Goal: Transaction & Acquisition: Purchase product/service

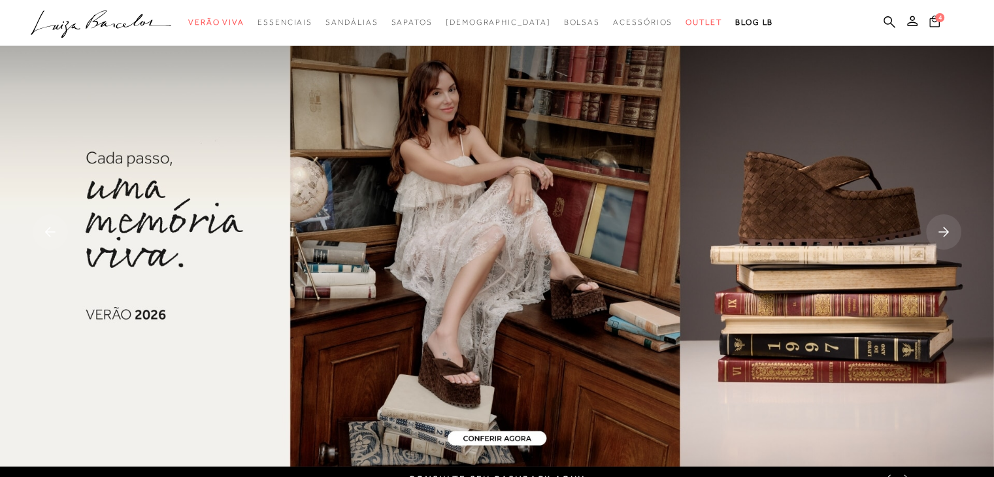
click at [937, 19] on span "4" at bounding box center [939, 17] width 9 height 9
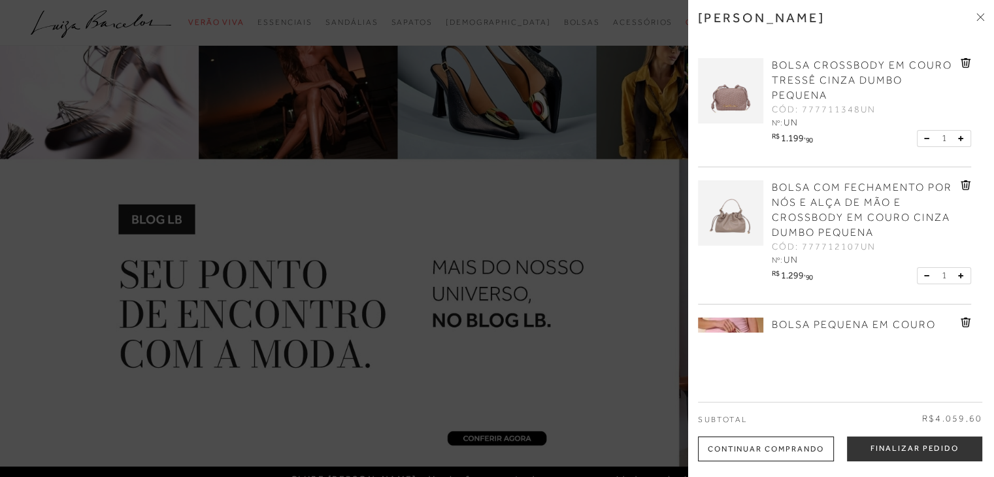
click at [964, 66] on icon at bounding box center [965, 63] width 10 height 10
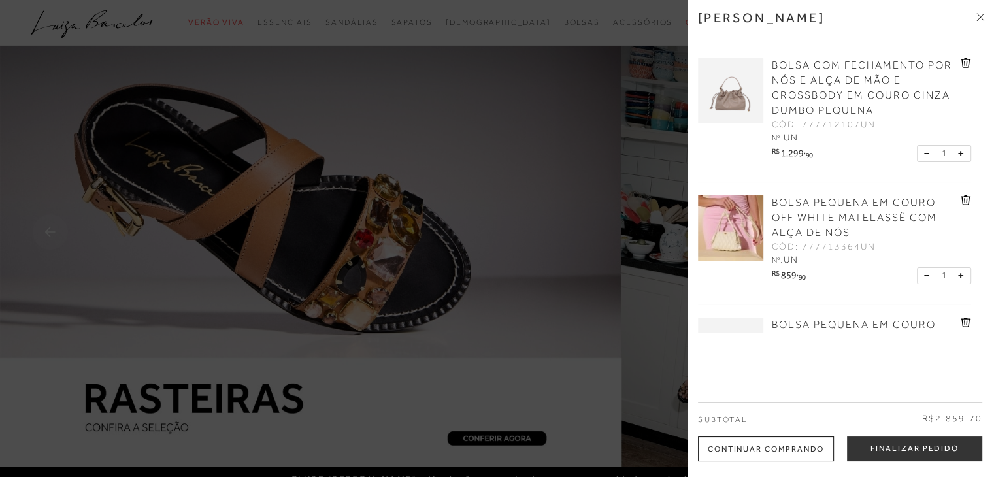
click at [968, 199] on icon at bounding box center [965, 200] width 10 height 10
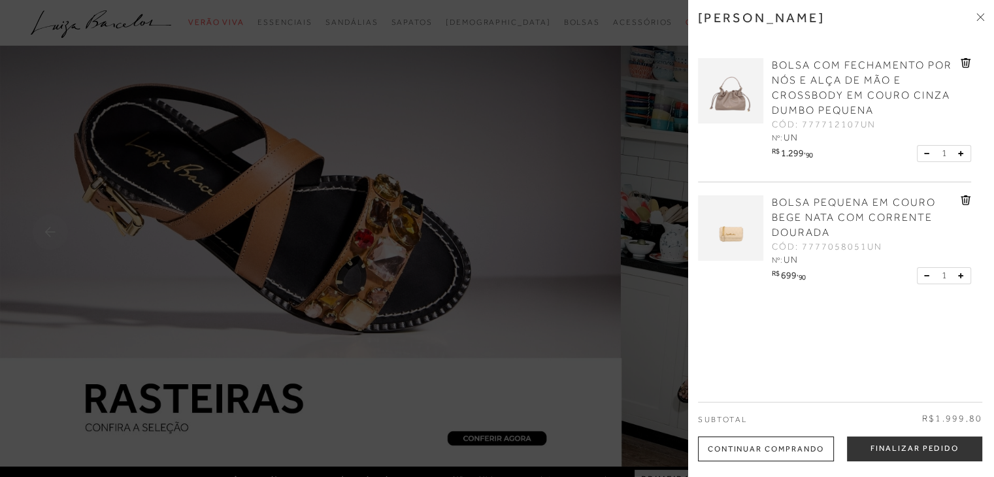
click at [960, 199] on icon at bounding box center [965, 200] width 10 height 10
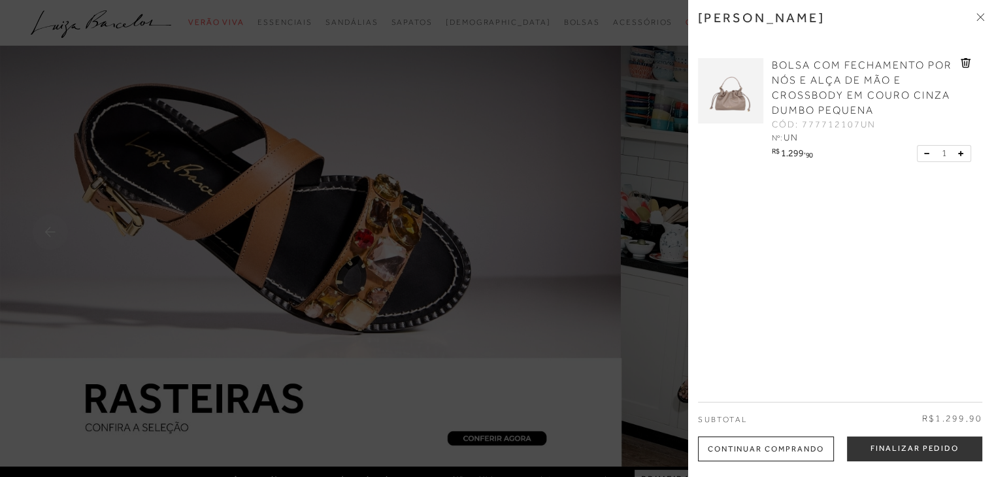
click at [819, 99] on span "BOLSA COM FECHAMENTO POR NÓS E ALÇA DE MÃO E CROSSBODY EM COURO CINZA DUMBO PEQ…" at bounding box center [862, 87] width 180 height 57
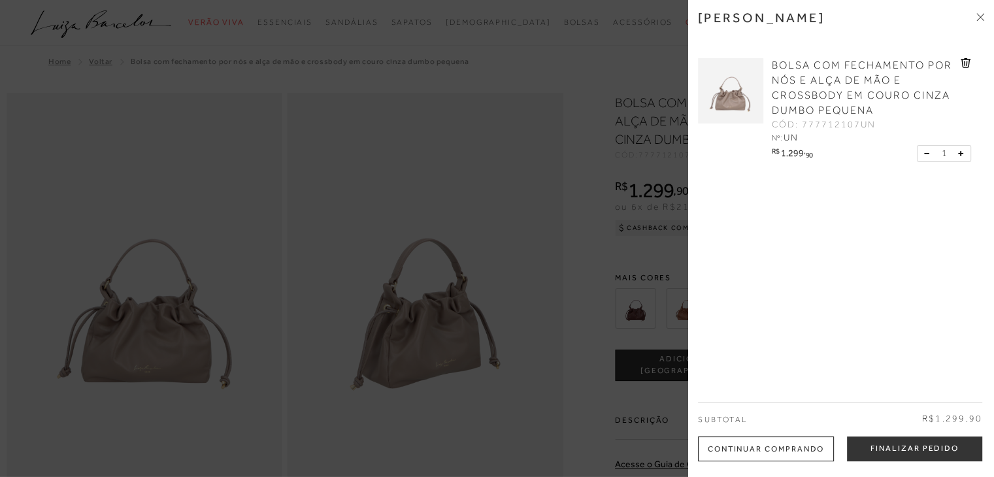
click at [979, 21] on span at bounding box center [980, 18] width 8 height 14
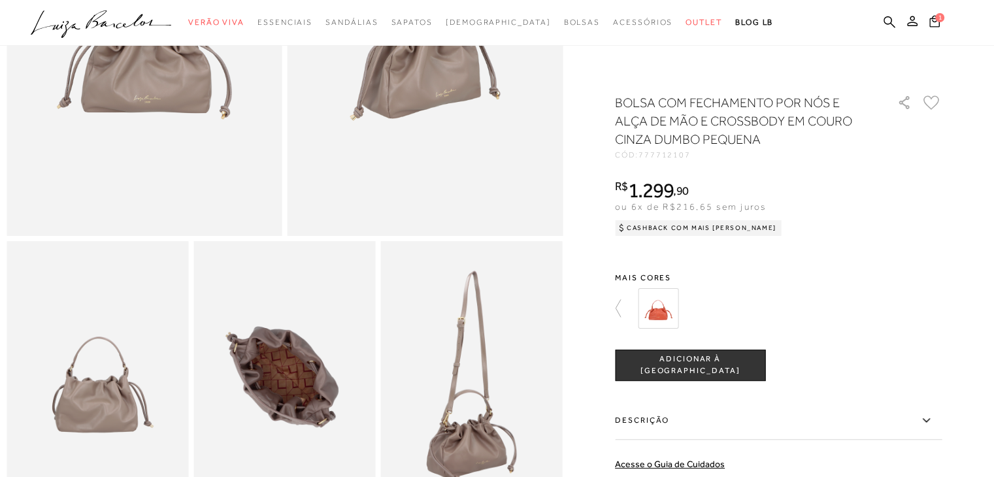
scroll to position [340, 0]
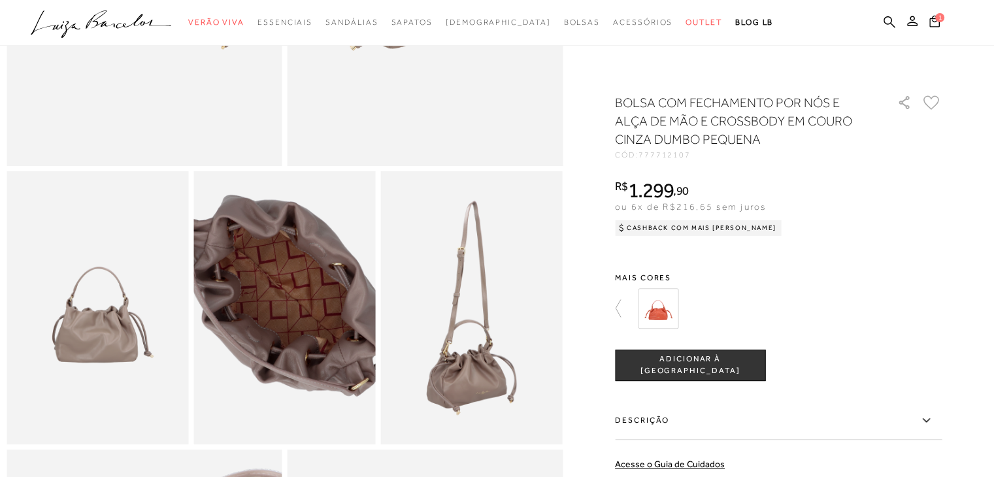
click at [285, 328] on img at bounding box center [285, 298] width 364 height 546
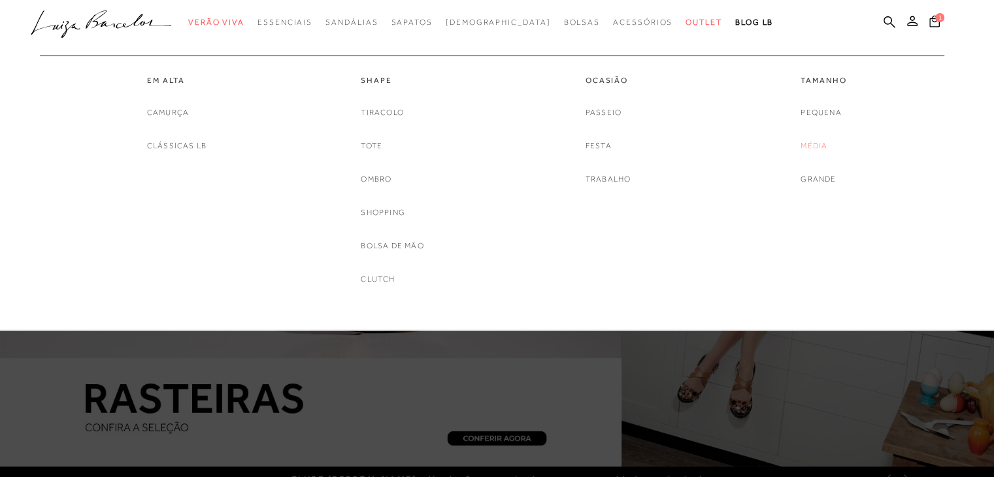
click at [812, 140] on link "Média" at bounding box center [813, 146] width 27 height 14
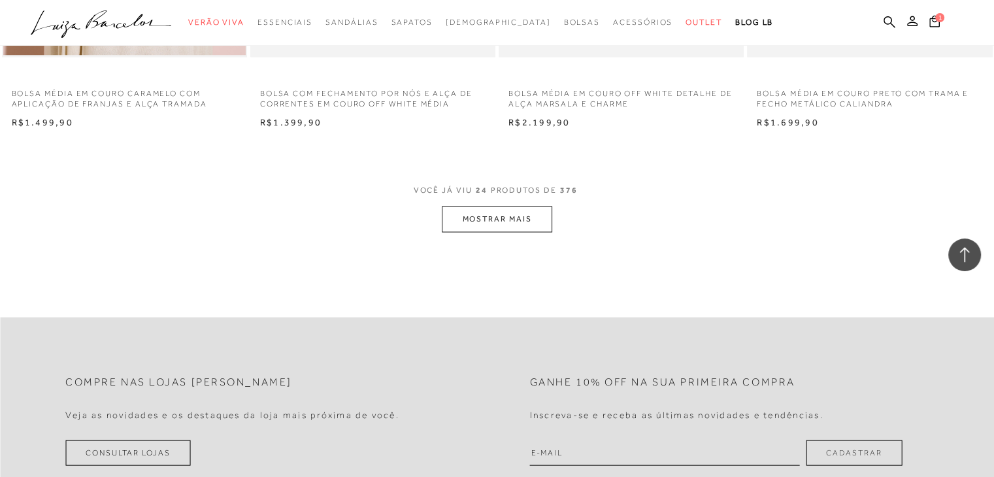
scroll to position [2692, 0]
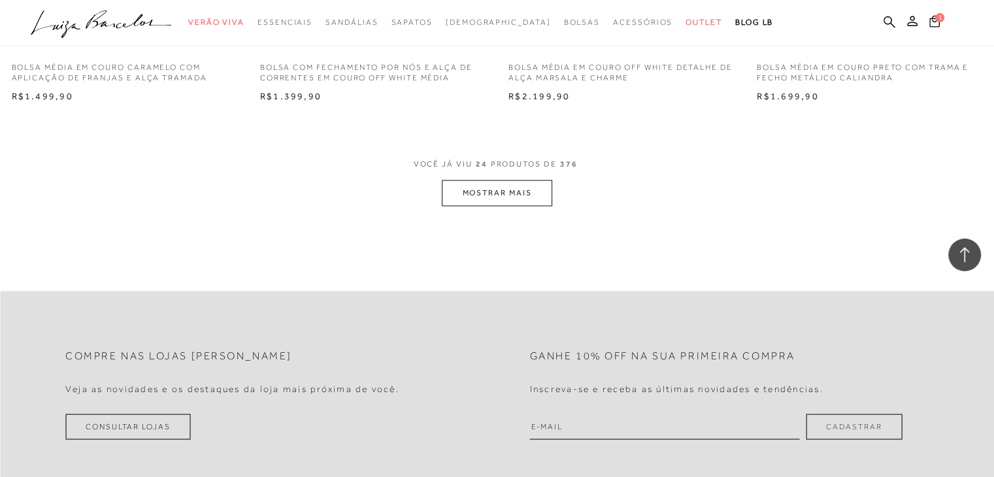
click at [500, 196] on button "MOSTRAR MAIS" at bounding box center [497, 192] width 110 height 25
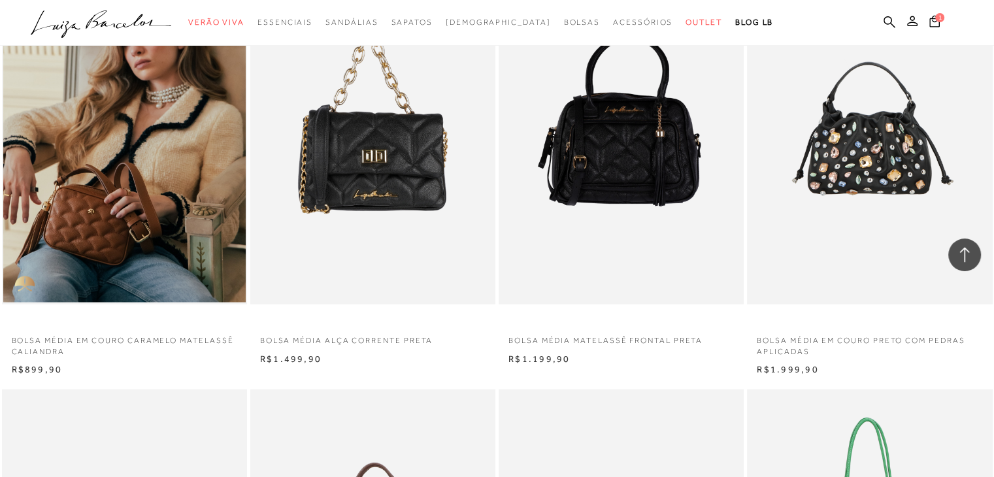
scroll to position [3336, 0]
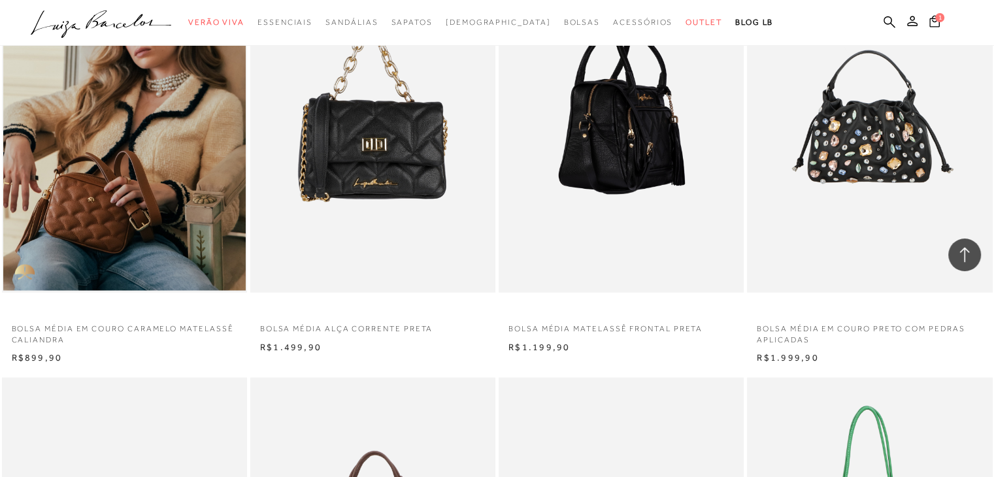
click at [592, 163] on img at bounding box center [622, 109] width 244 height 368
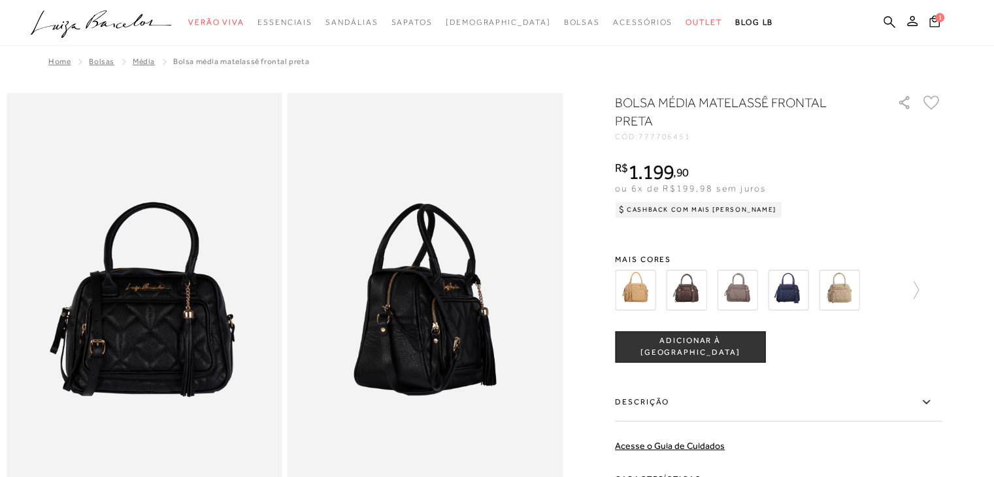
click at [741, 288] on img at bounding box center [737, 290] width 41 height 41
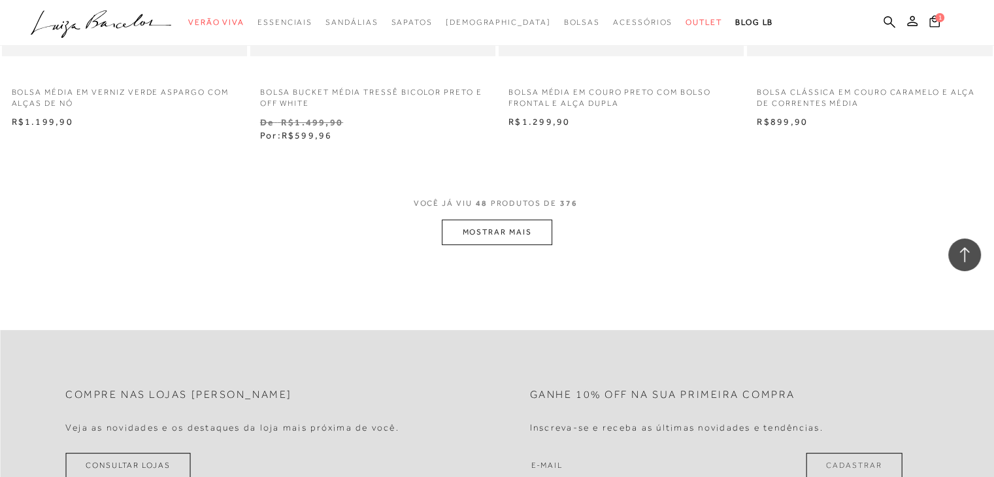
scroll to position [5401, 0]
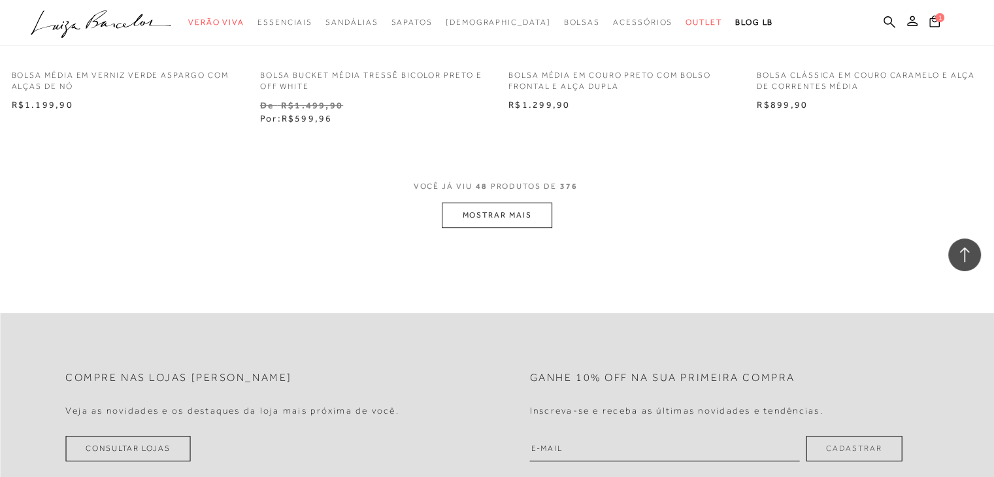
click at [473, 216] on button "MOSTRAR MAIS" at bounding box center [497, 215] width 110 height 25
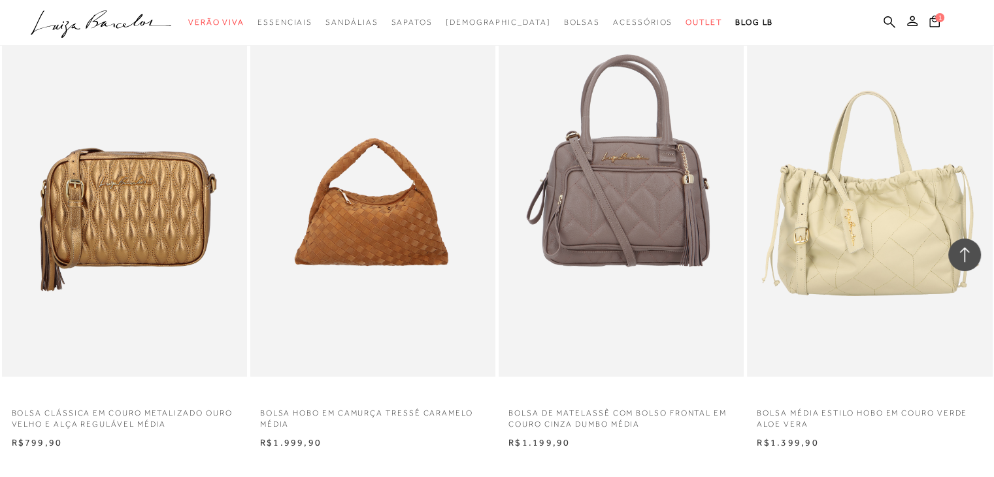
scroll to position [7805, 0]
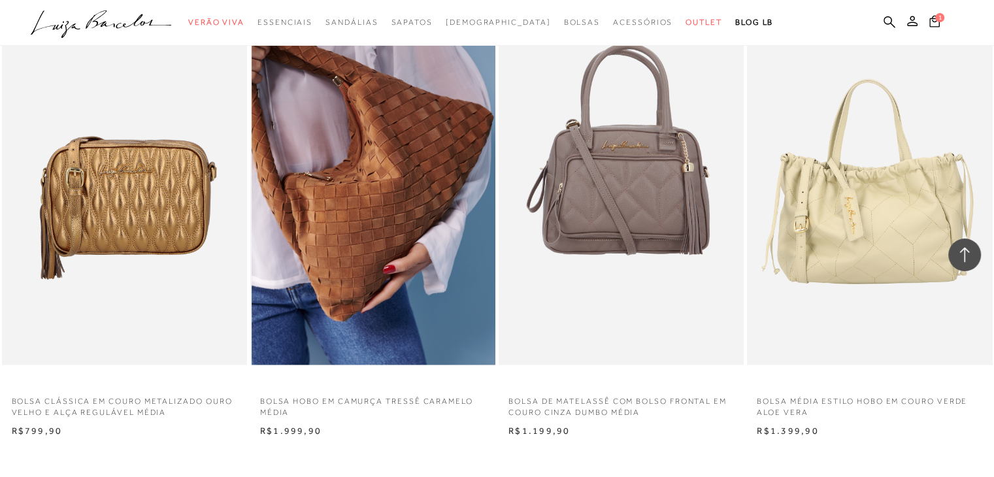
click at [378, 229] on img at bounding box center [374, 182] width 244 height 368
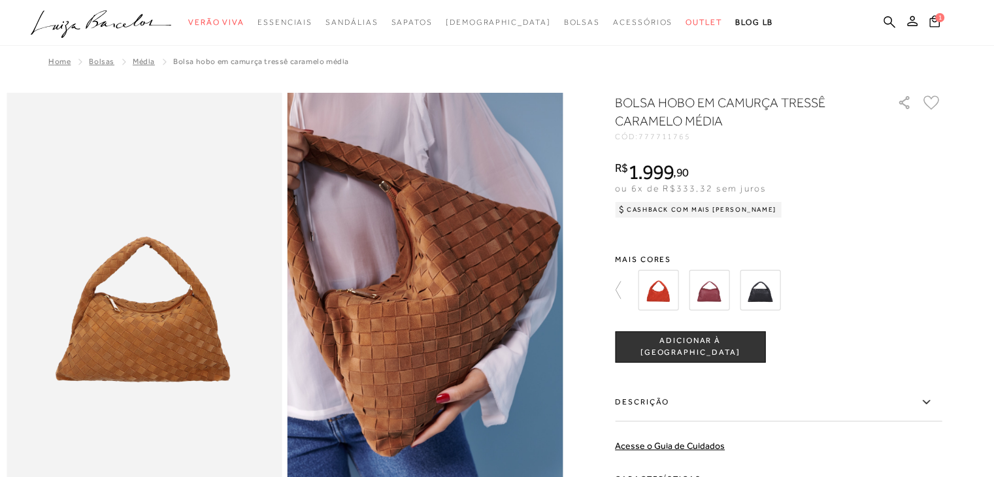
click at [643, 288] on div at bounding box center [786, 290] width 304 height 48
click at [762, 290] on img at bounding box center [760, 290] width 41 height 41
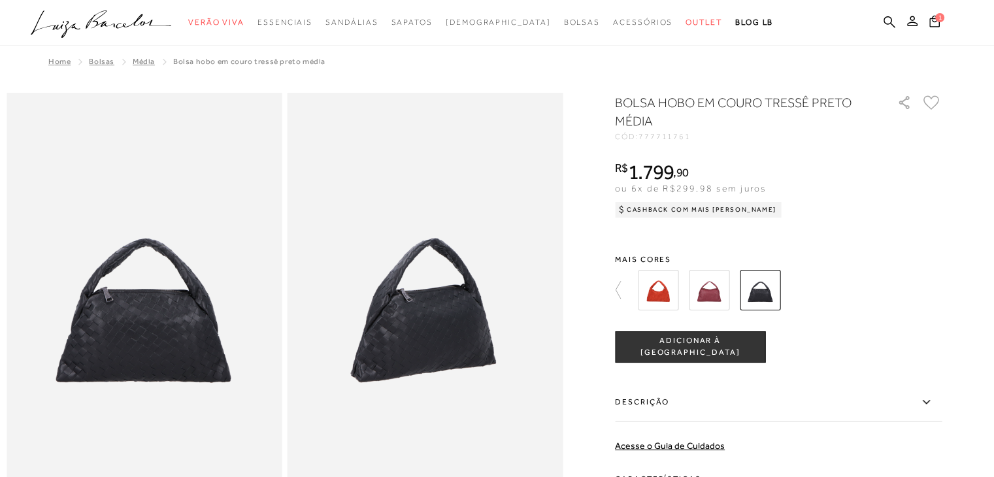
click at [646, 291] on img at bounding box center [658, 290] width 41 height 41
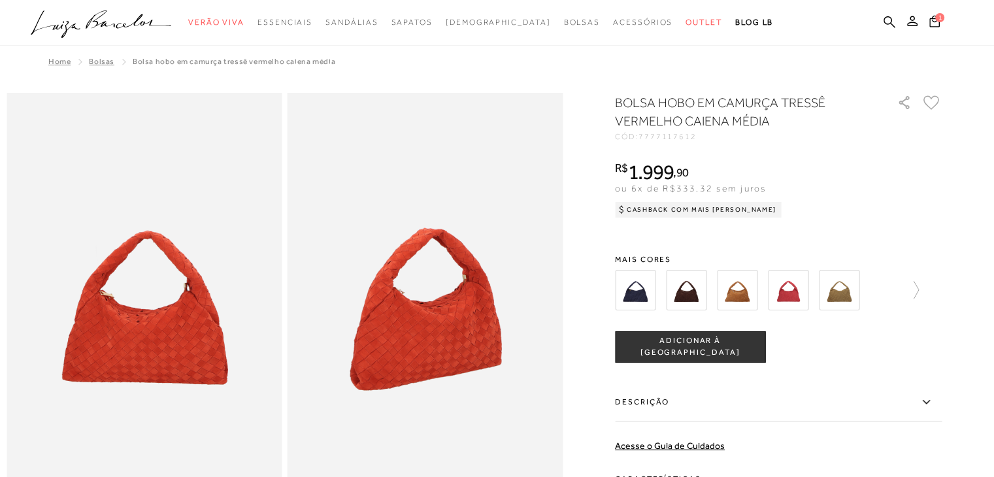
click at [851, 296] on img at bounding box center [839, 290] width 41 height 41
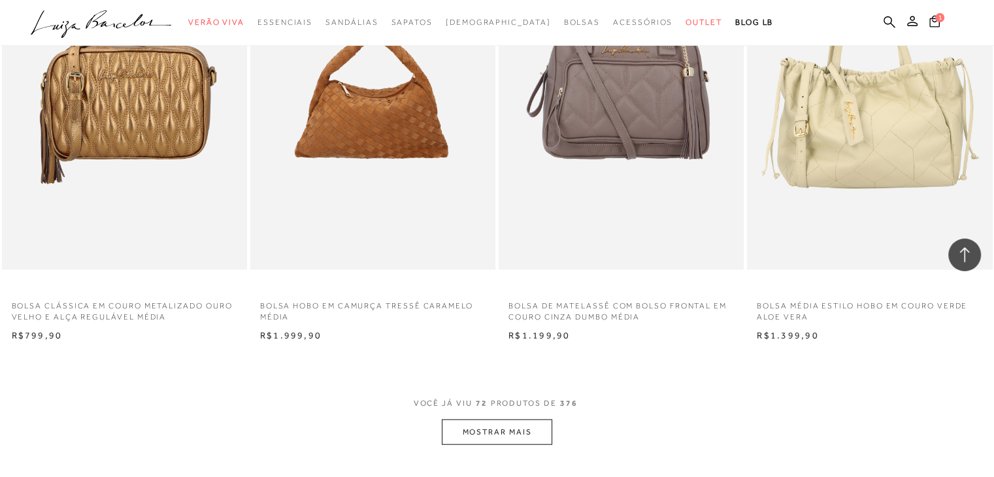
scroll to position [7901, 0]
click at [508, 434] on button "MOSTRAR MAIS" at bounding box center [497, 431] width 110 height 25
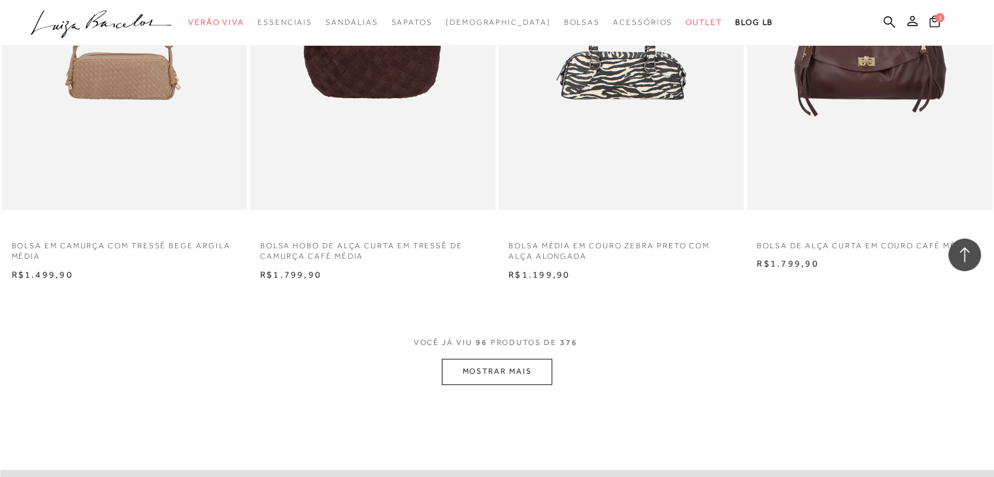
scroll to position [10697, 0]
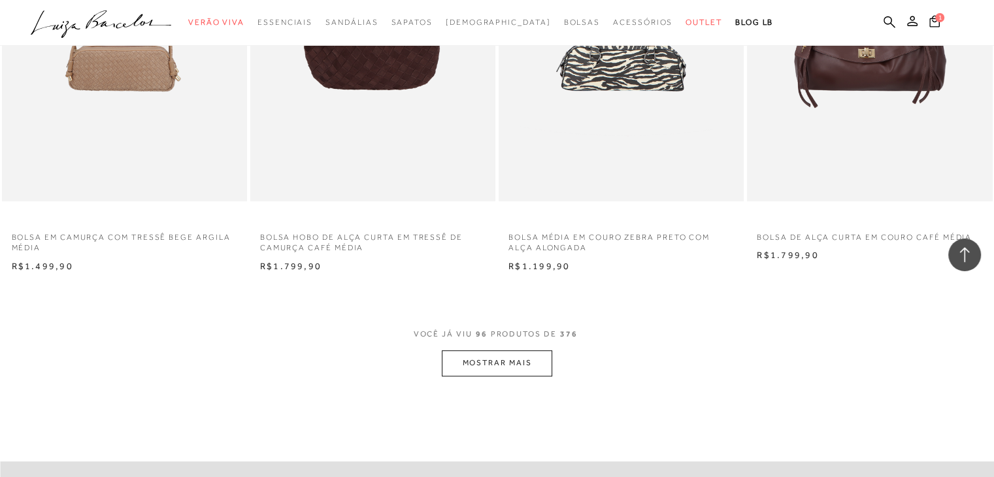
click at [511, 363] on button "MOSTRAR MAIS" at bounding box center [497, 362] width 110 height 25
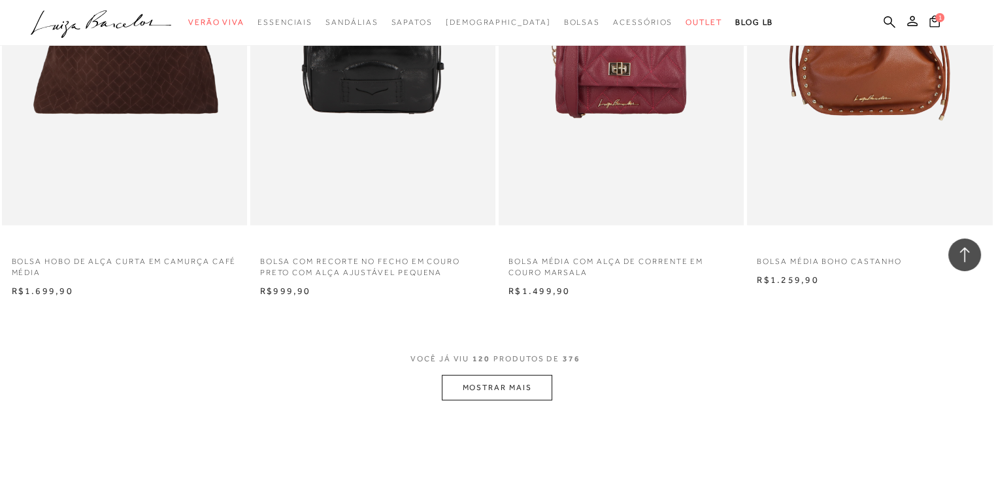
scroll to position [13416, 0]
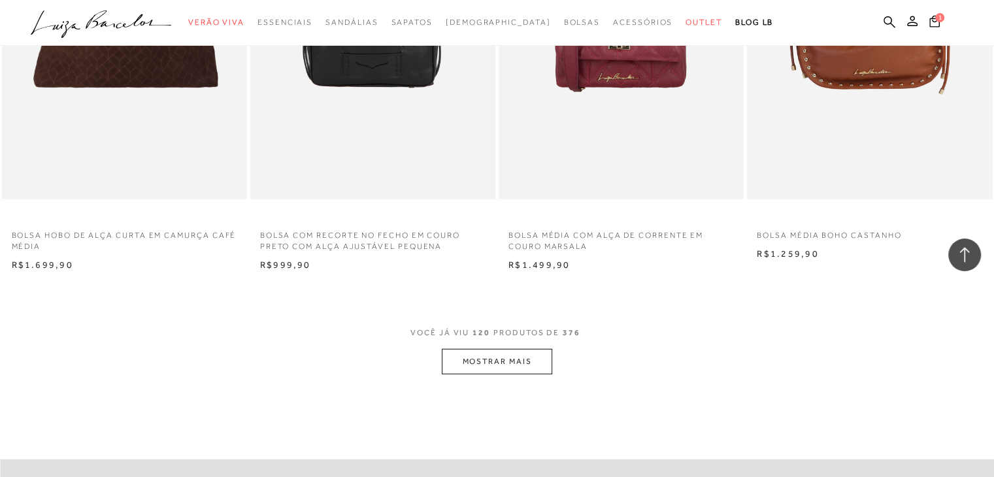
click at [517, 361] on button "MOSTRAR MAIS" at bounding box center [497, 361] width 110 height 25
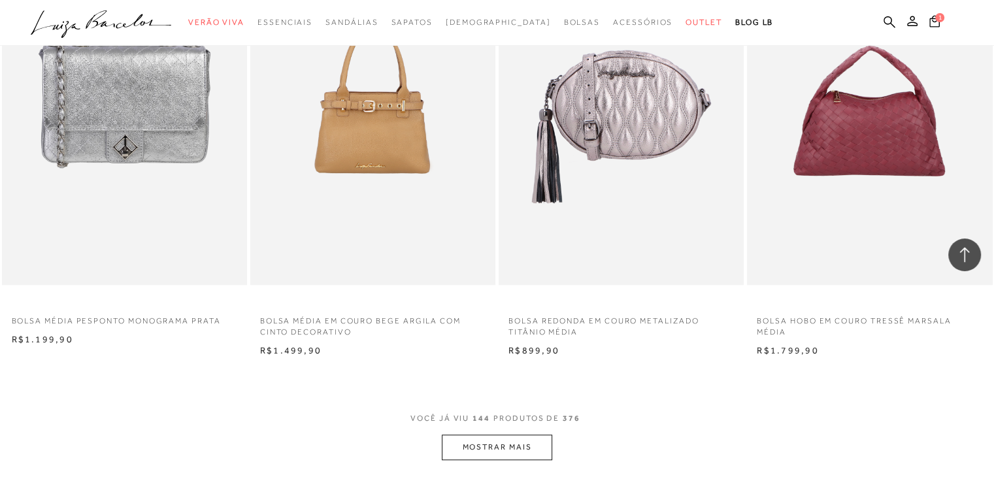
scroll to position [16073, 0]
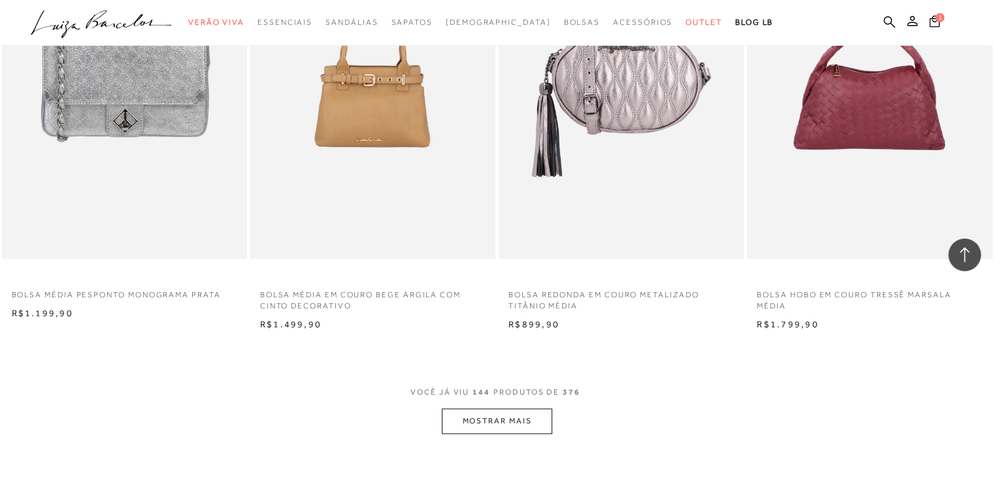
click at [500, 418] on button "MOSTRAR MAIS" at bounding box center [497, 420] width 110 height 25
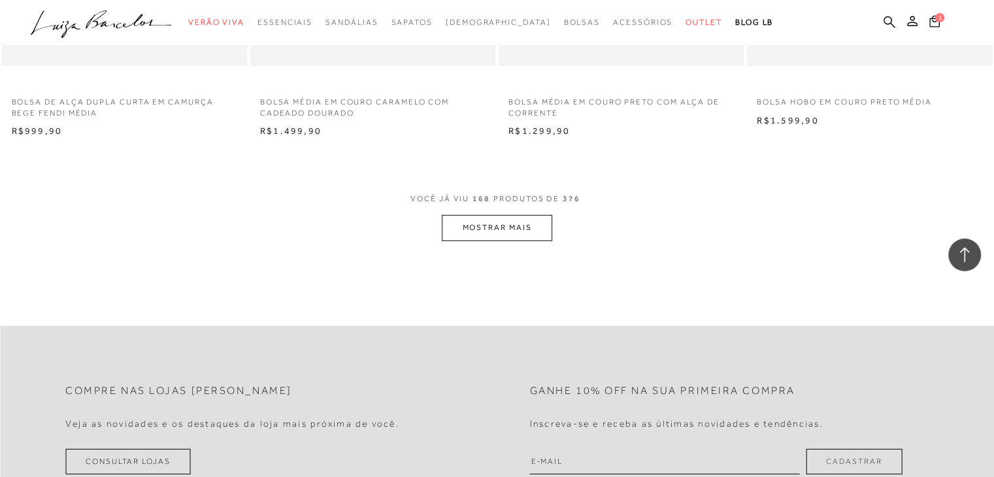
scroll to position [18992, 0]
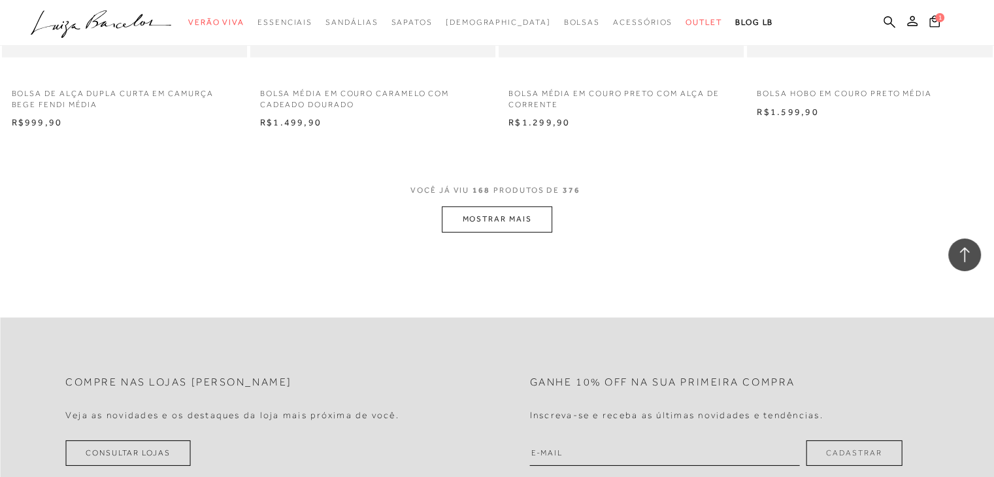
click at [531, 216] on button "MOSTRAR MAIS" at bounding box center [497, 218] width 110 height 25
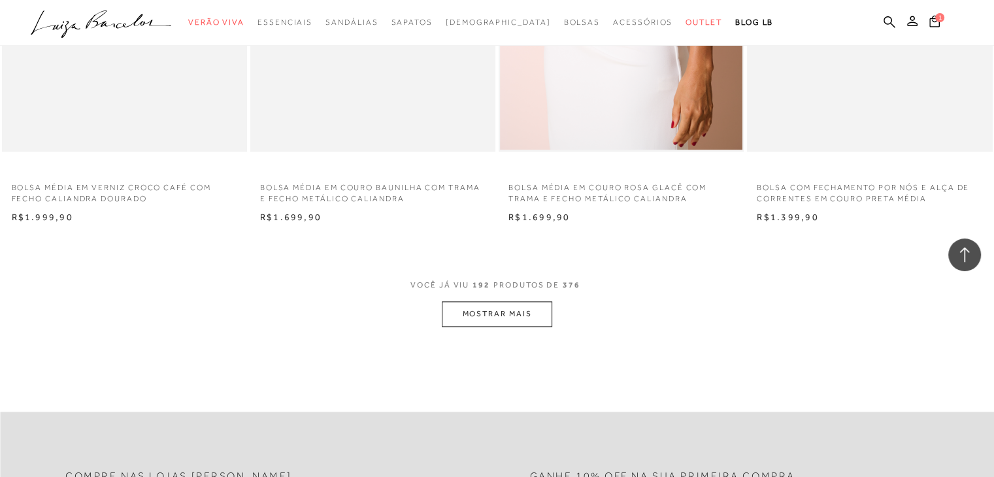
scroll to position [21631, 0]
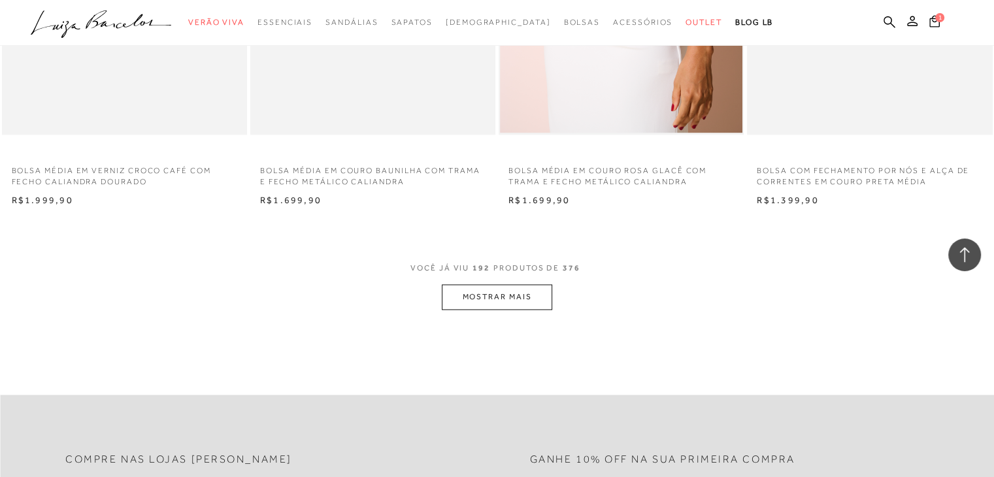
click at [517, 295] on button "MOSTRAR MAIS" at bounding box center [497, 296] width 110 height 25
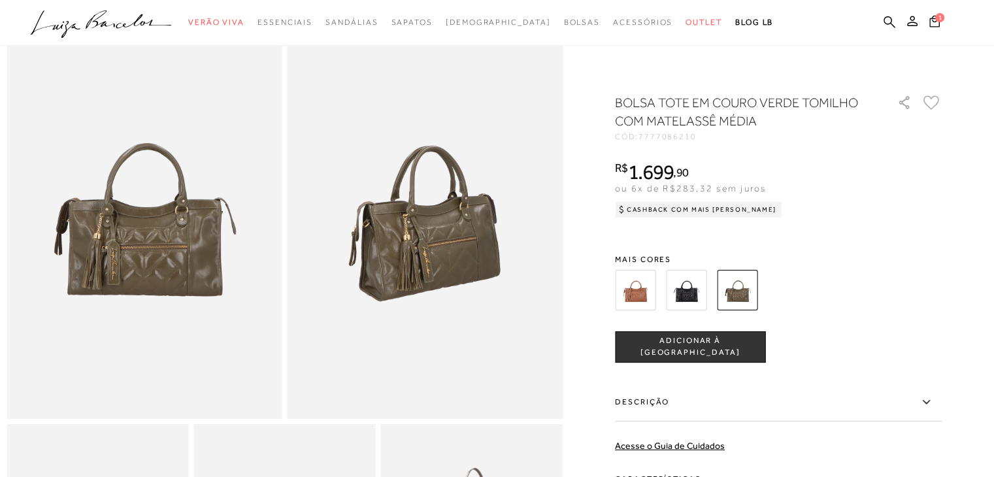
click at [706, 340] on span "ADICIONAR À [GEOGRAPHIC_DATA]" at bounding box center [689, 346] width 149 height 23
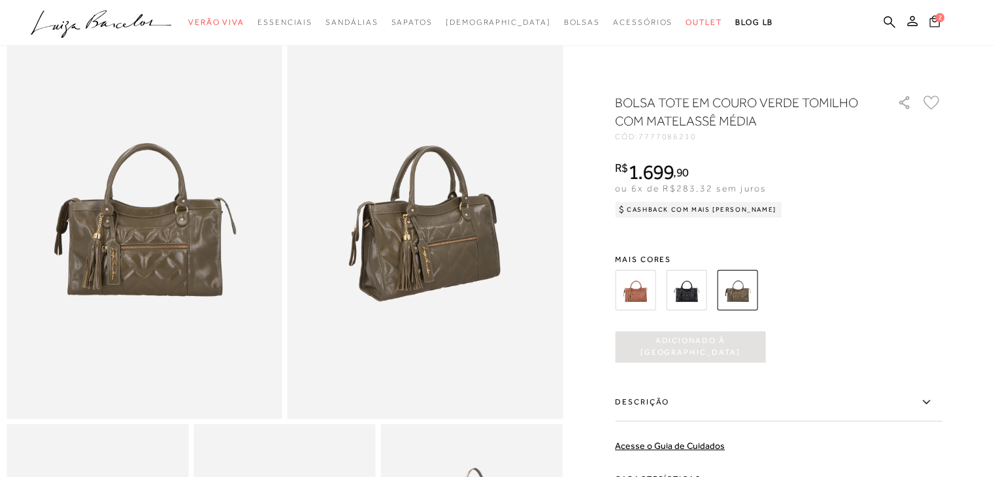
click at [936, 25] on icon at bounding box center [934, 21] width 12 height 14
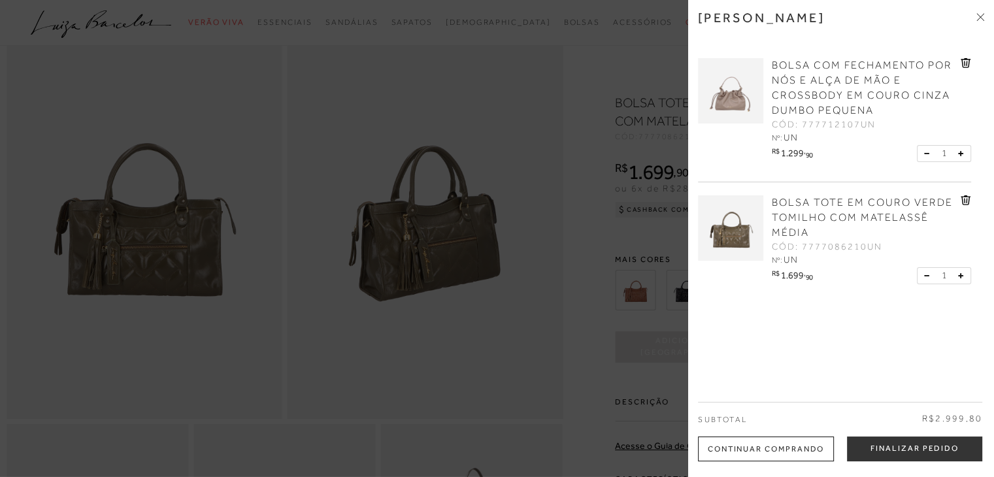
click at [975, 19] on div "Minha sacola" at bounding box center [841, 27] width 286 height 35
click at [980, 13] on icon at bounding box center [980, 17] width 8 height 8
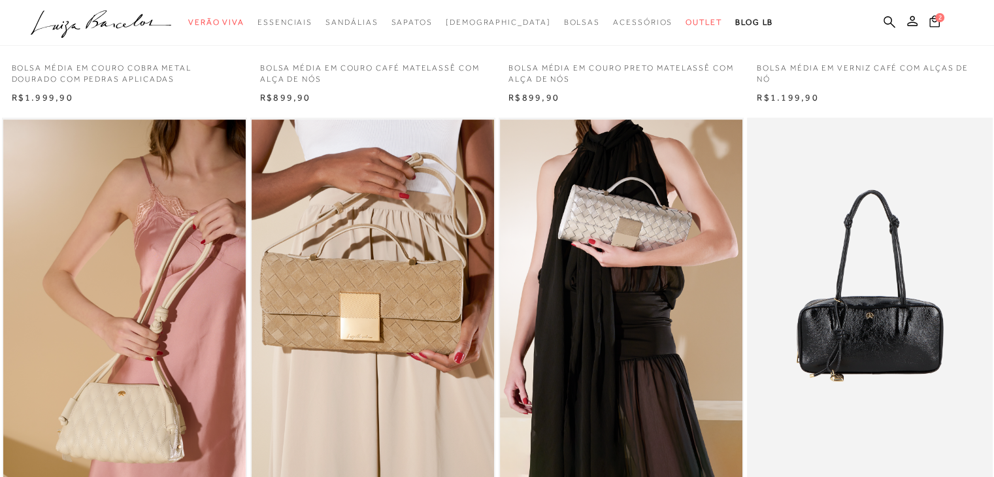
scroll to position [523, 0]
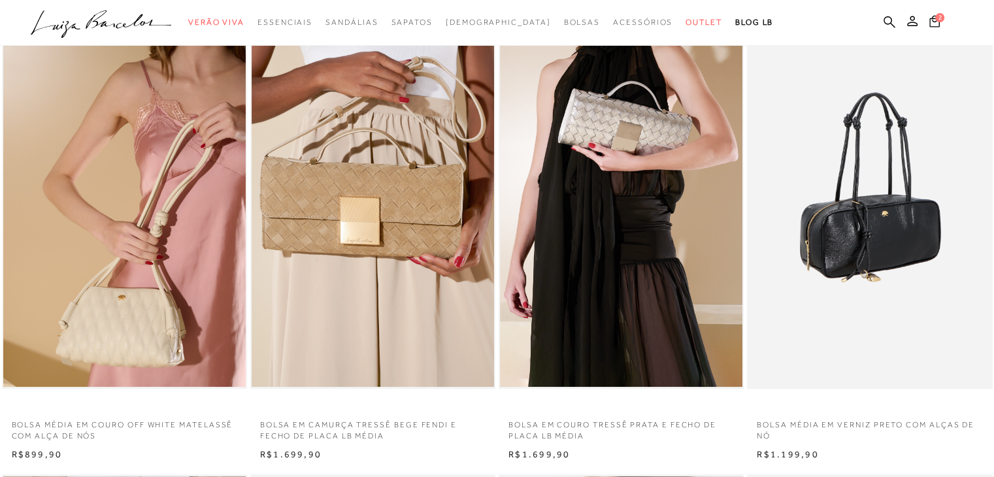
click at [902, 248] on img at bounding box center [870, 206] width 244 height 368
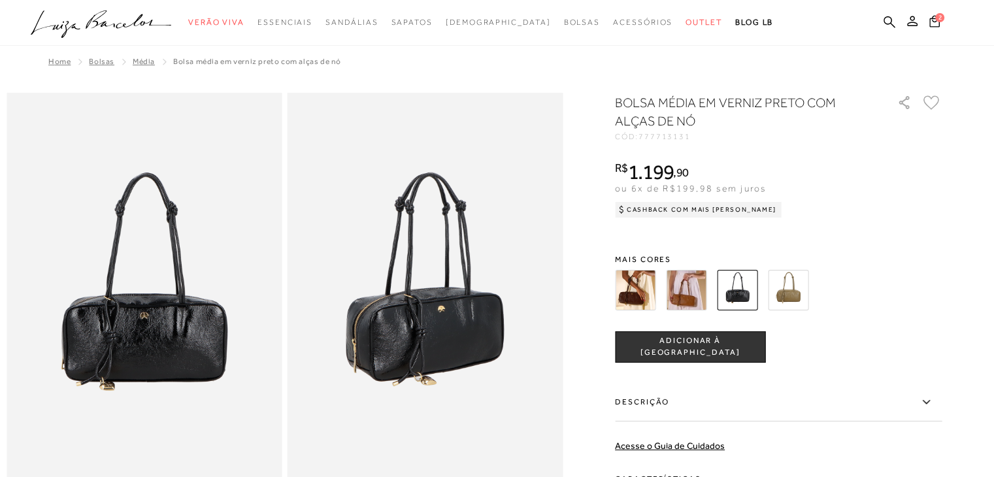
click at [676, 346] on span "ADICIONAR À [GEOGRAPHIC_DATA]" at bounding box center [689, 346] width 149 height 23
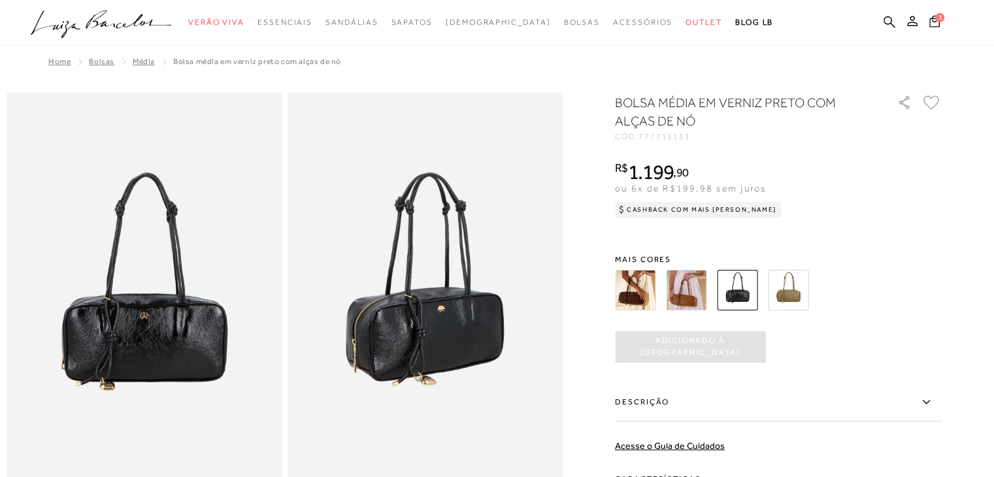
scroll to position [523, 0]
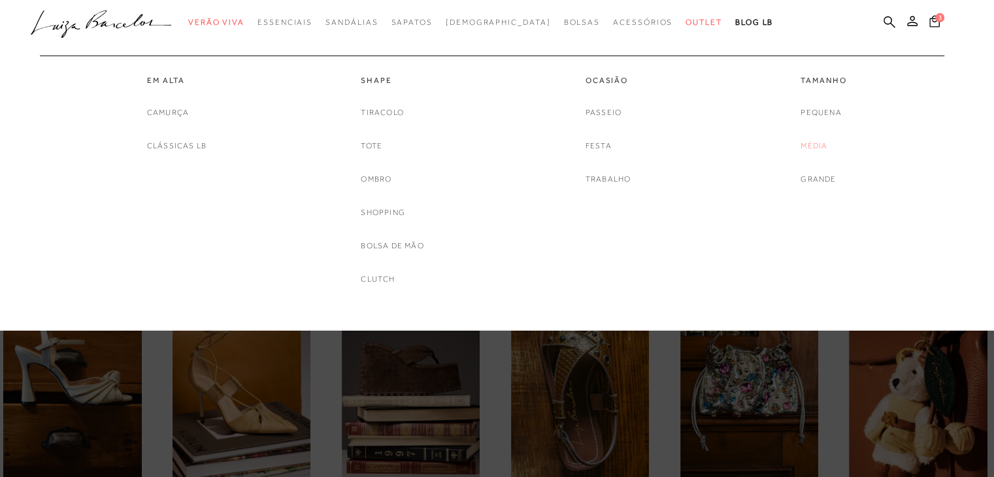
click at [808, 147] on link "Média" at bounding box center [813, 146] width 27 height 14
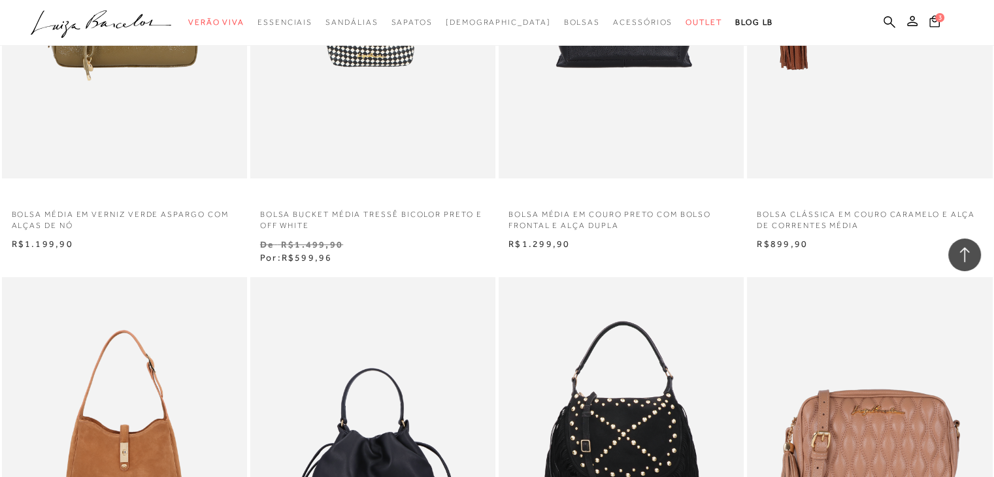
scroll to position [5436, 0]
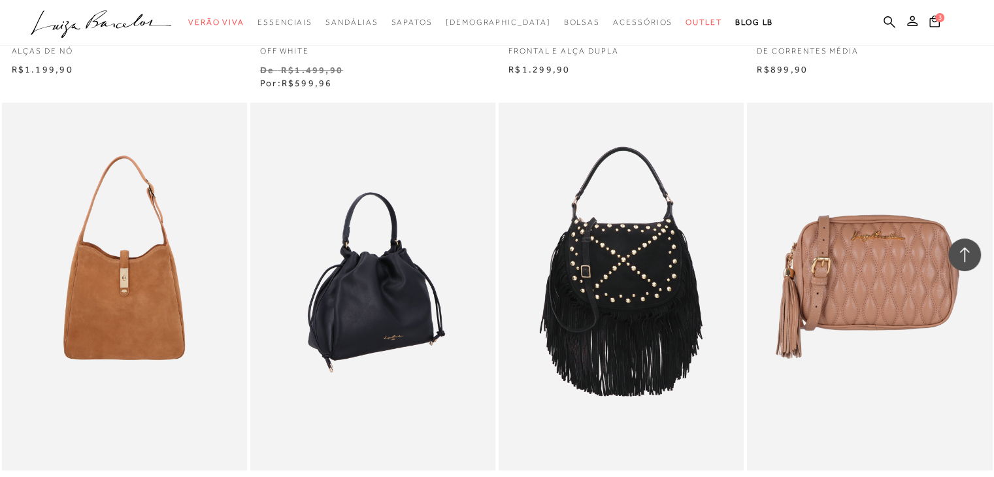
click at [355, 300] on img at bounding box center [374, 287] width 244 height 368
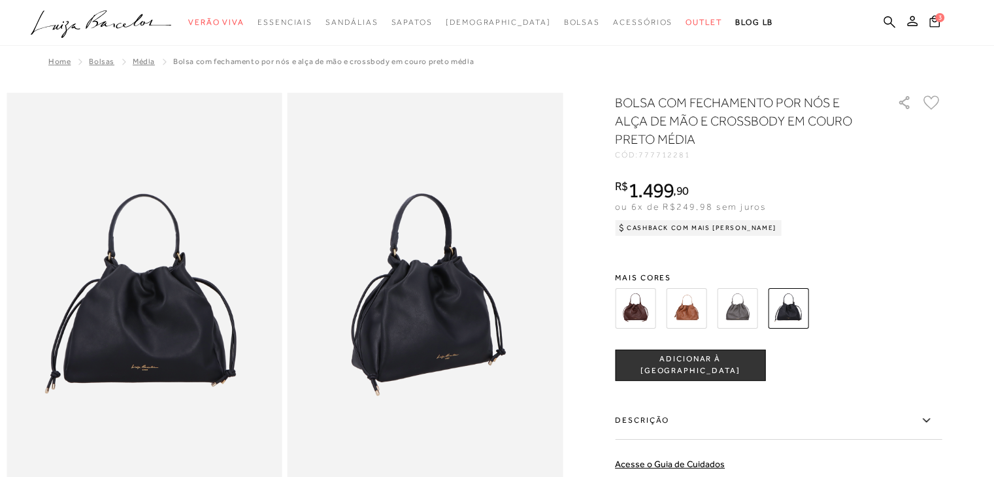
click at [635, 310] on img at bounding box center [635, 308] width 41 height 41
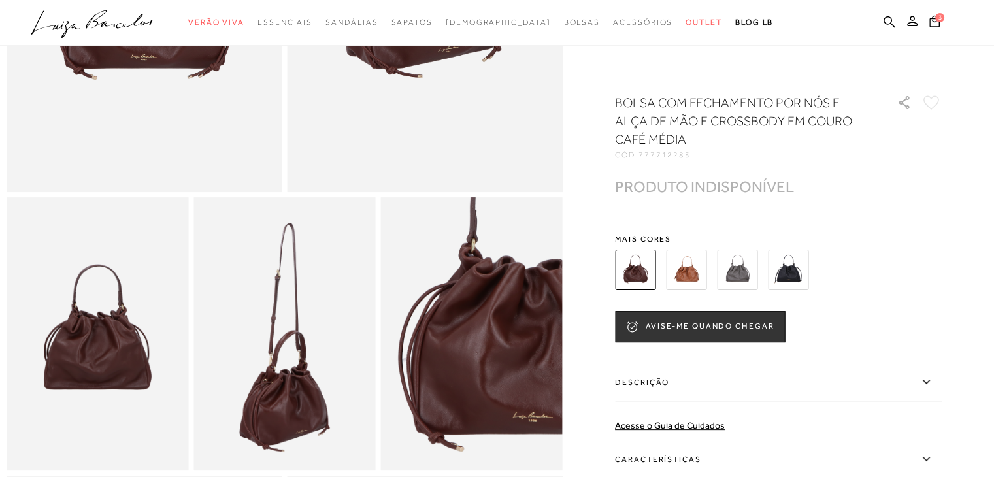
scroll to position [374, 0]
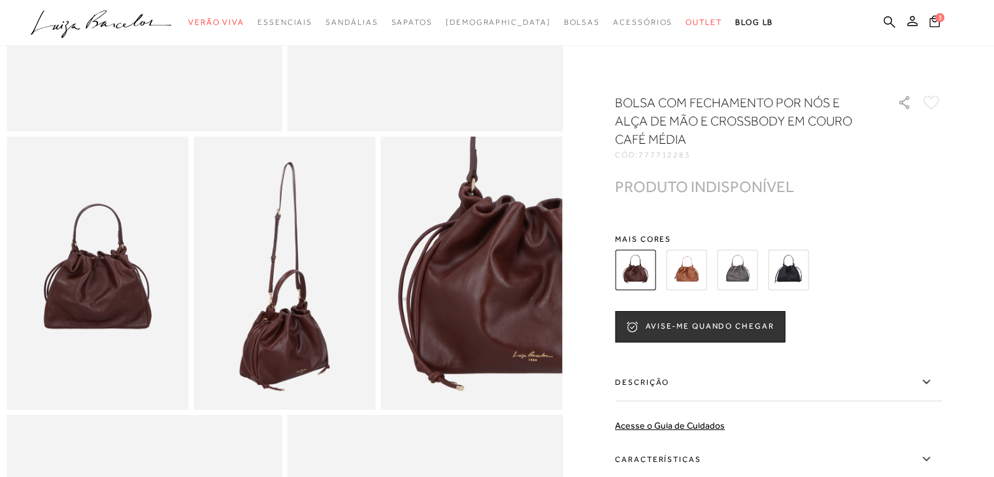
click at [741, 274] on img at bounding box center [737, 270] width 41 height 41
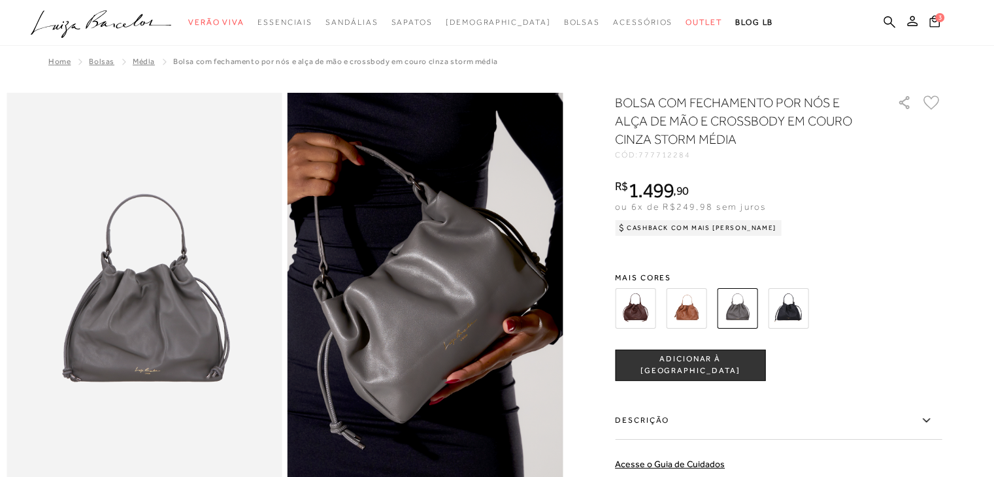
click at [637, 299] on img at bounding box center [635, 308] width 41 height 41
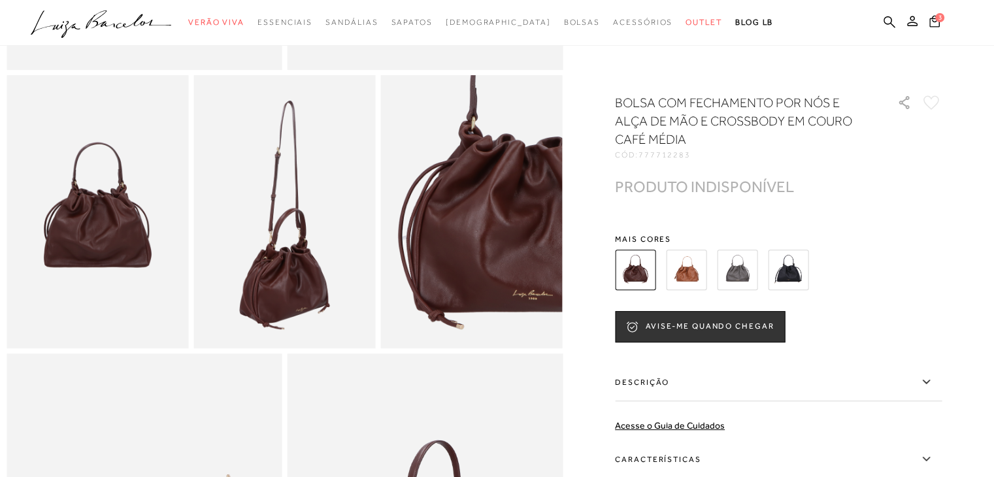
scroll to position [453, 0]
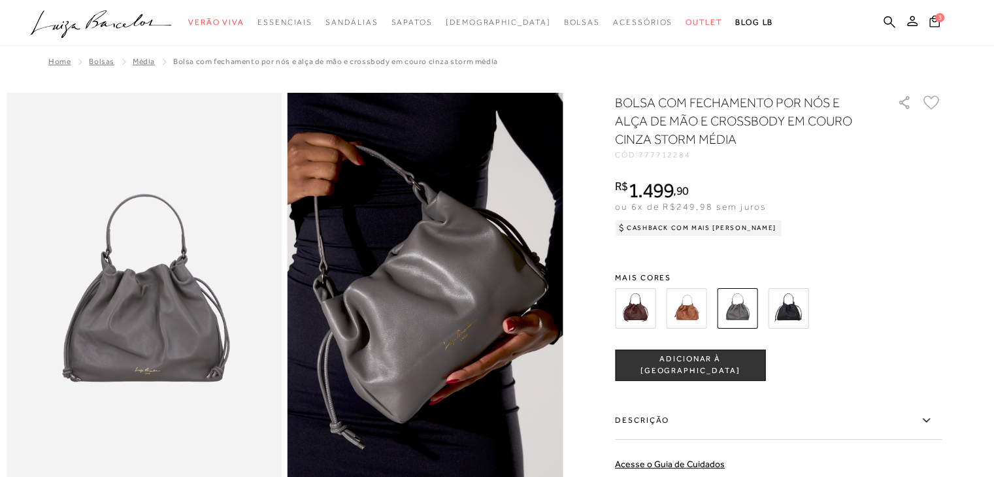
click at [692, 305] on img at bounding box center [686, 308] width 41 height 41
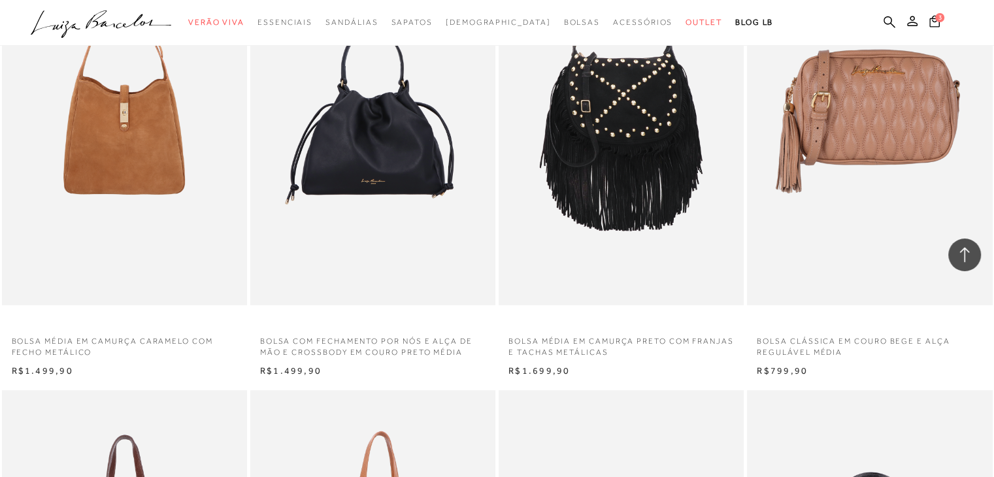
scroll to position [6019, 0]
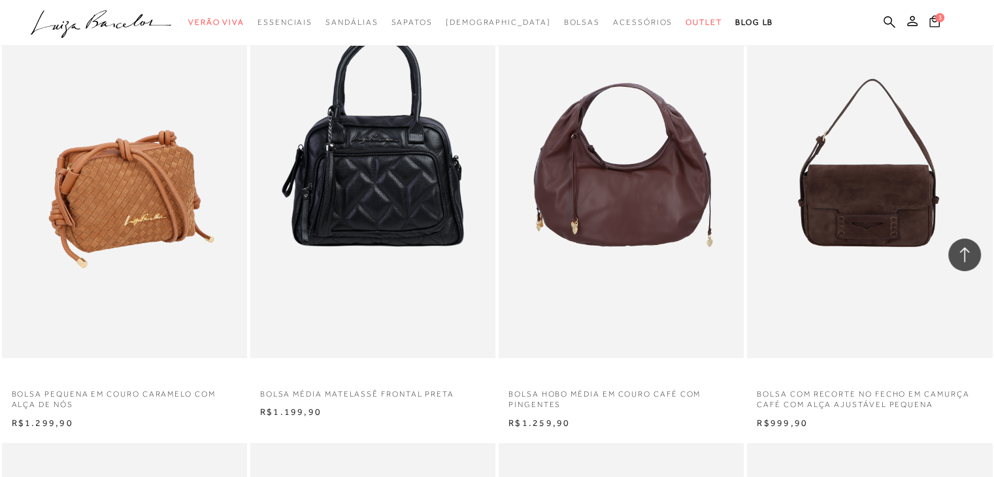
click at [105, 226] on img at bounding box center [125, 174] width 244 height 368
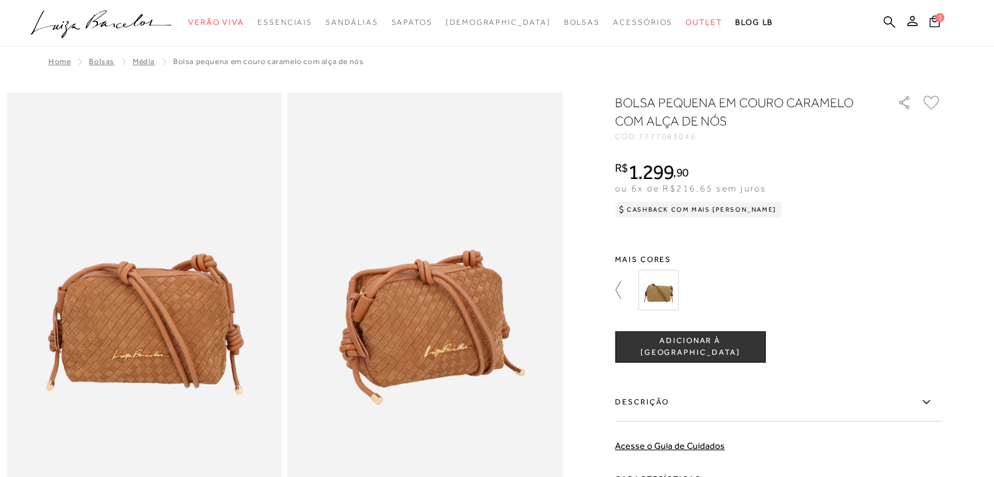
click at [622, 289] on icon at bounding box center [624, 290] width 18 height 18
click at [791, 286] on img at bounding box center [788, 290] width 41 height 41
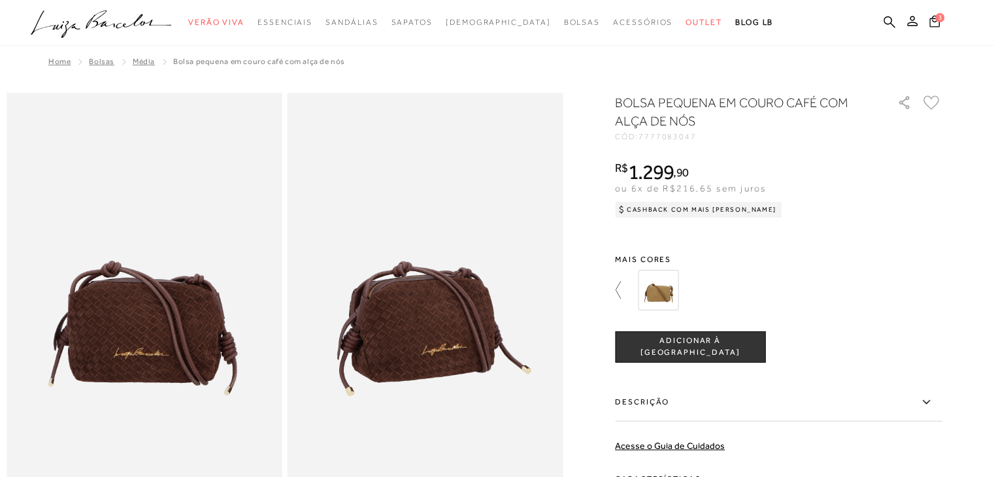
click at [623, 285] on icon at bounding box center [624, 290] width 18 height 18
click at [621, 287] on icon at bounding box center [624, 290] width 18 height 18
click at [693, 343] on span "ADICIONAR À [GEOGRAPHIC_DATA]" at bounding box center [689, 346] width 149 height 23
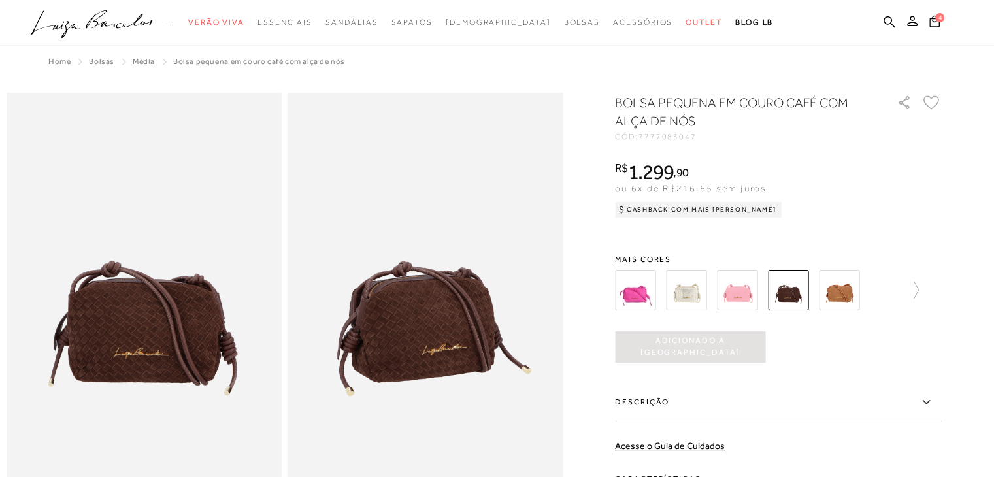
click at [689, 287] on img at bounding box center [686, 290] width 41 height 41
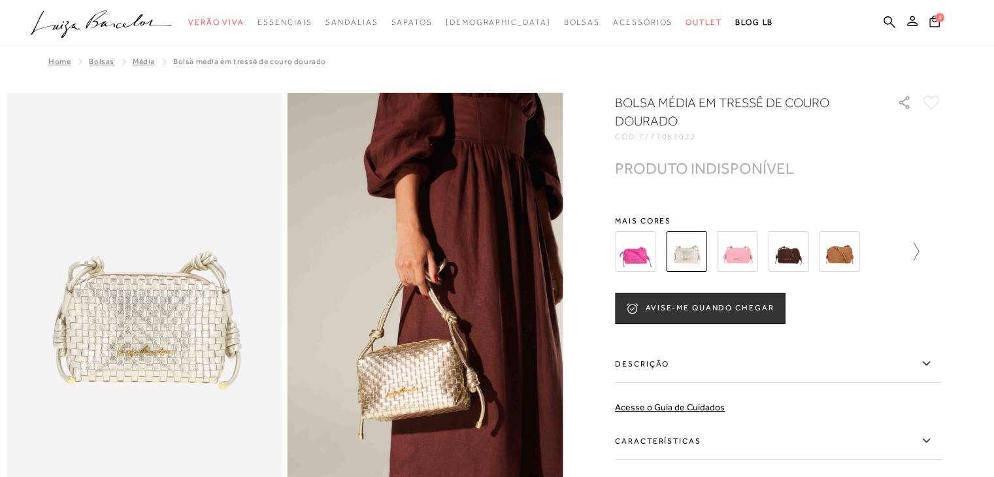
click at [917, 248] on icon at bounding box center [909, 251] width 18 height 18
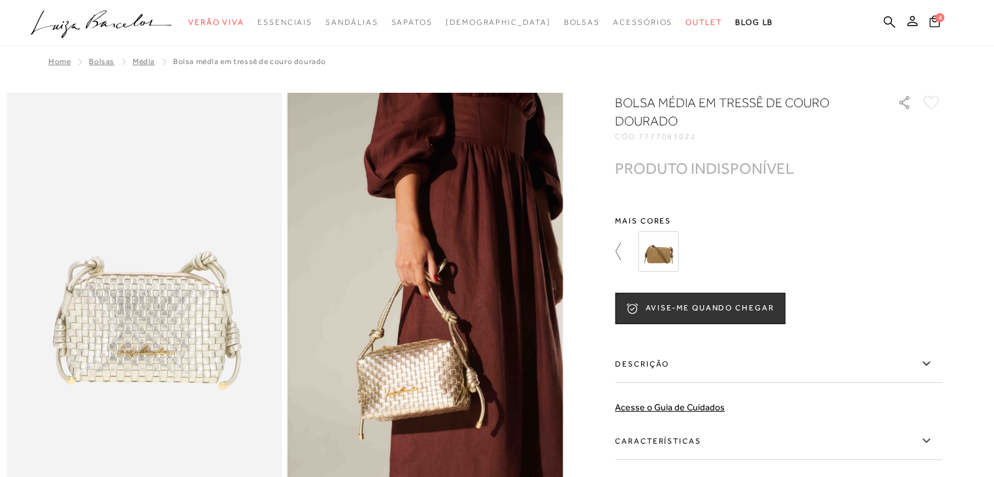
click at [621, 252] on icon at bounding box center [624, 251] width 18 height 18
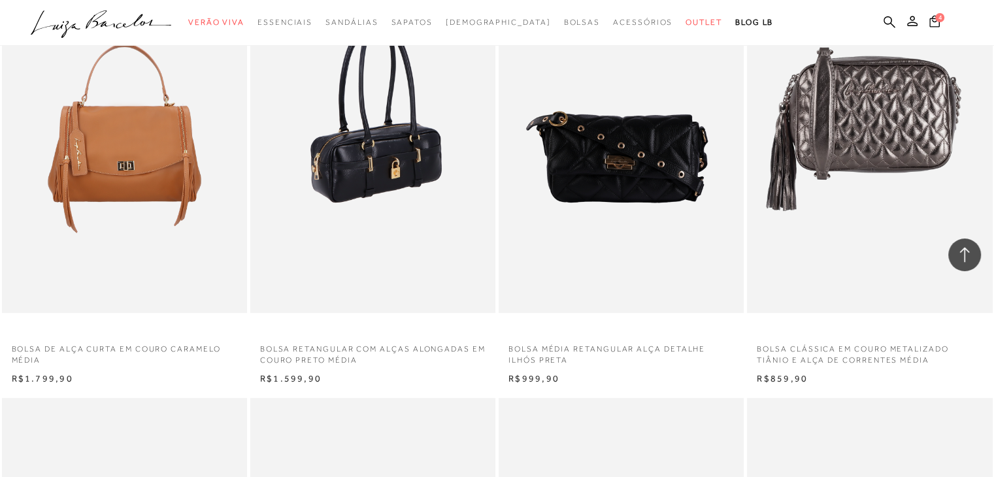
scroll to position [15115, 0]
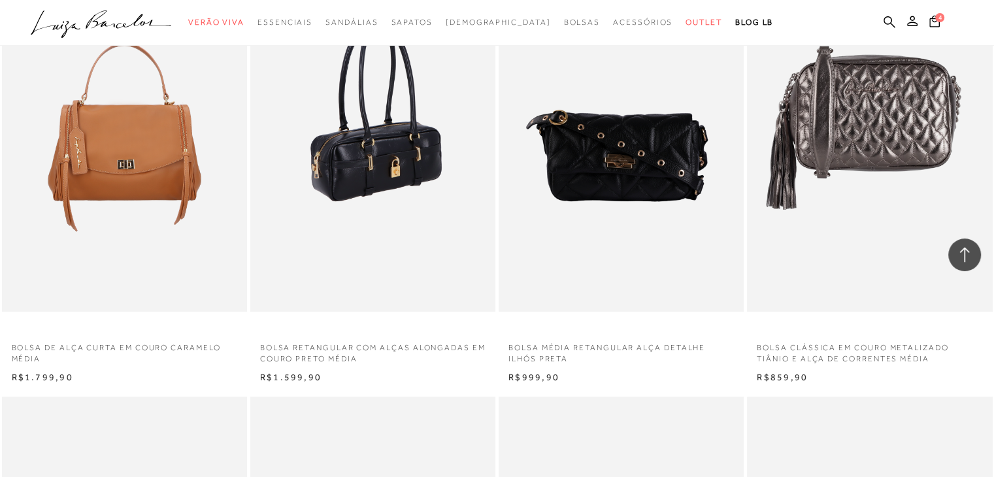
click at [366, 169] on img at bounding box center [374, 128] width 244 height 368
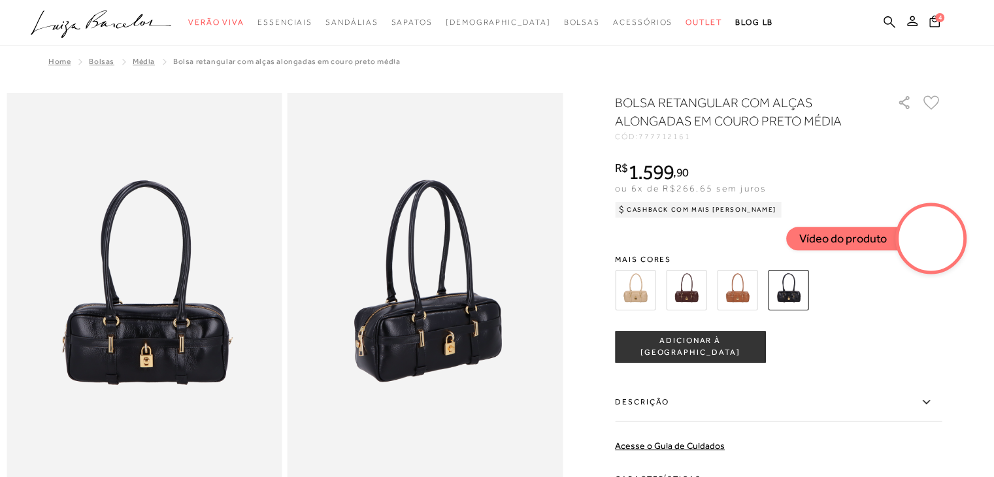
click at [642, 293] on img at bounding box center [635, 290] width 41 height 41
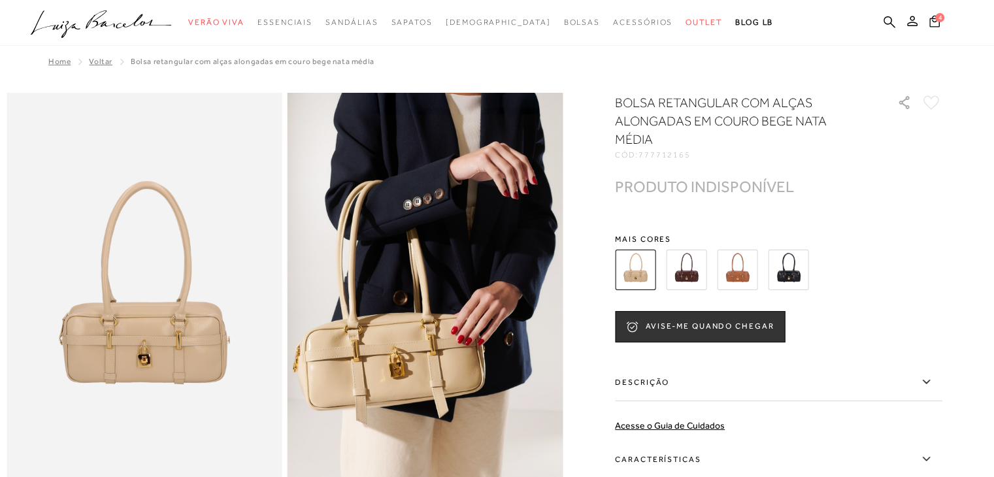
click at [693, 264] on img at bounding box center [686, 270] width 41 height 41
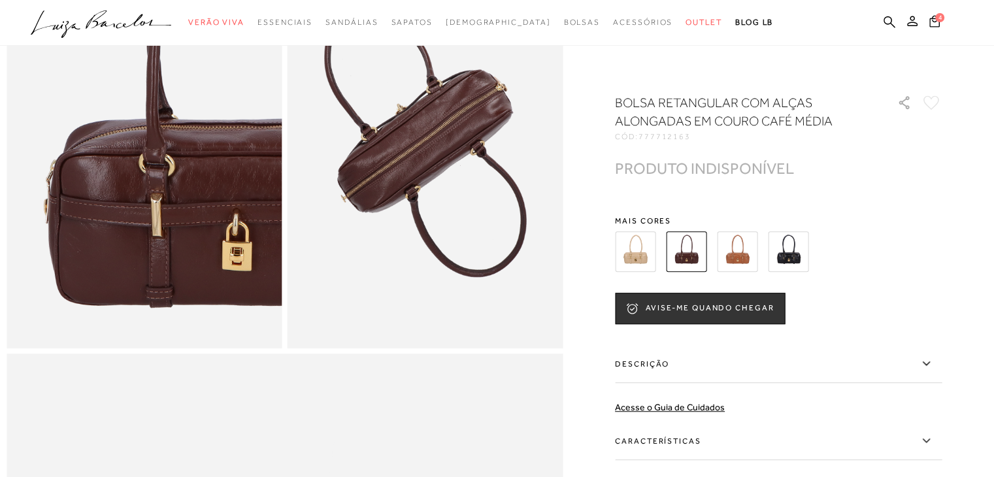
scroll to position [862, 0]
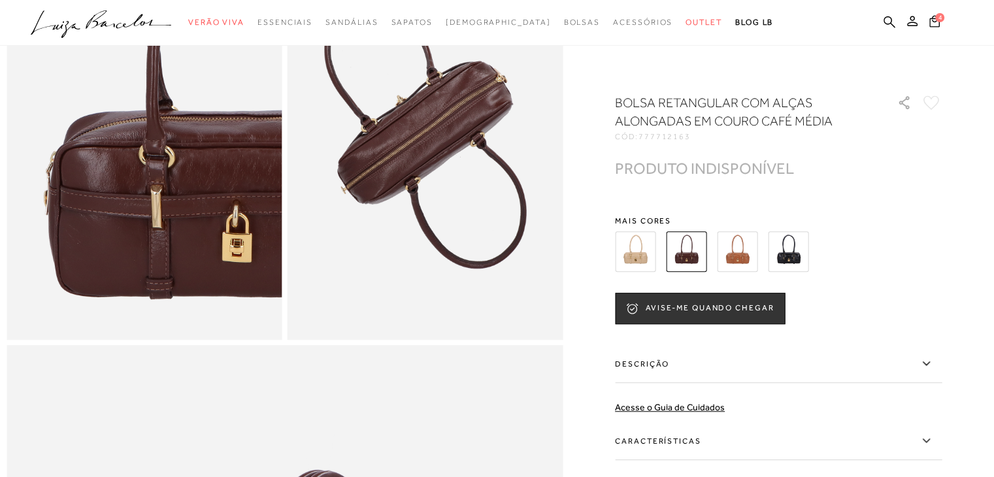
click at [740, 251] on img at bounding box center [737, 251] width 41 height 41
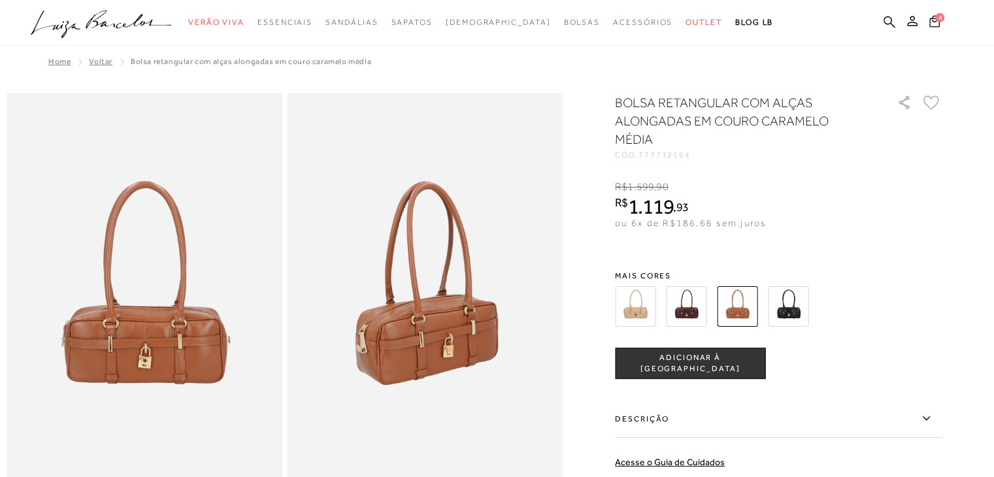
click at [787, 308] on img at bounding box center [788, 306] width 41 height 41
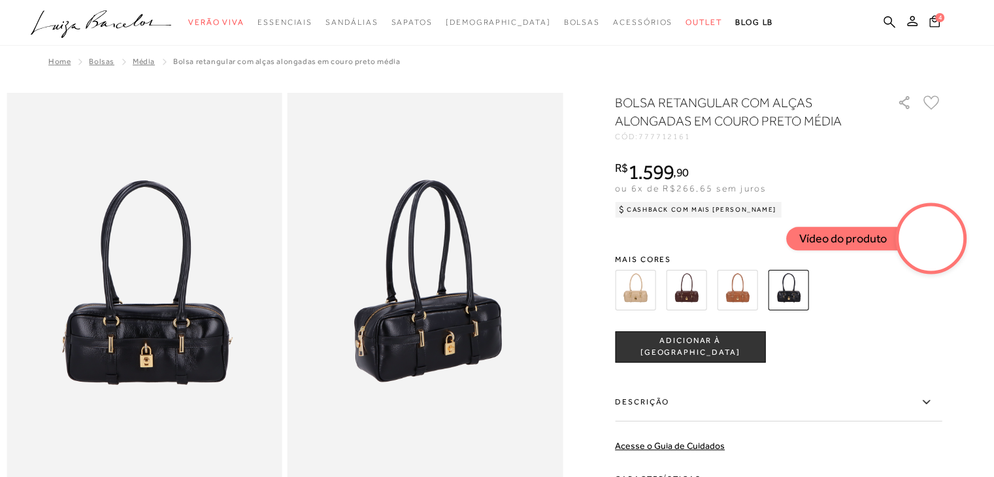
click at [938, 246] on video at bounding box center [930, 238] width 61 height 61
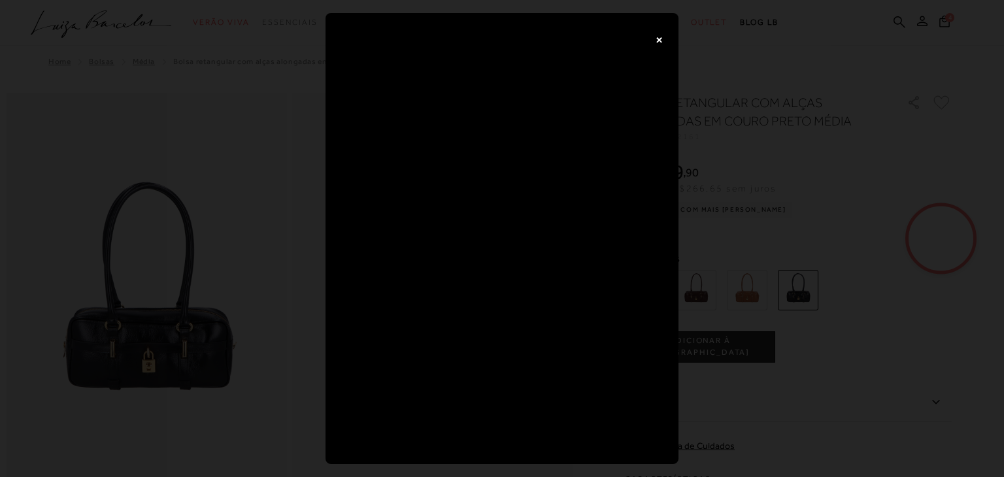
click at [664, 47] on button "×" at bounding box center [659, 39] width 26 height 26
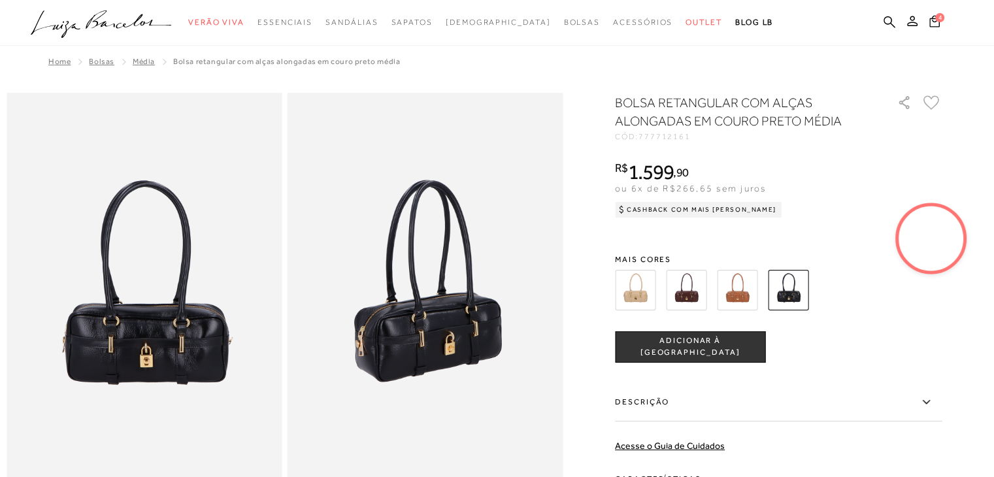
click at [742, 291] on img at bounding box center [737, 290] width 41 height 41
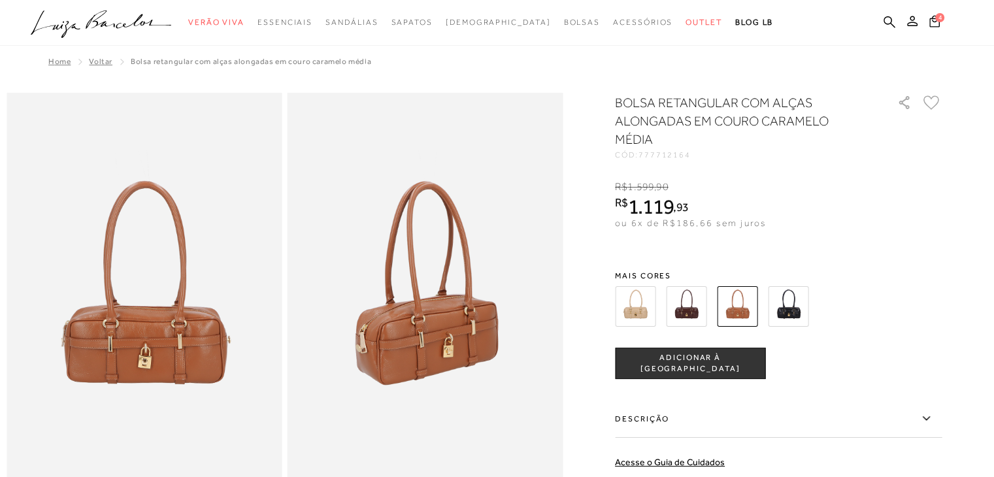
click at [798, 301] on img at bounding box center [788, 306] width 41 height 41
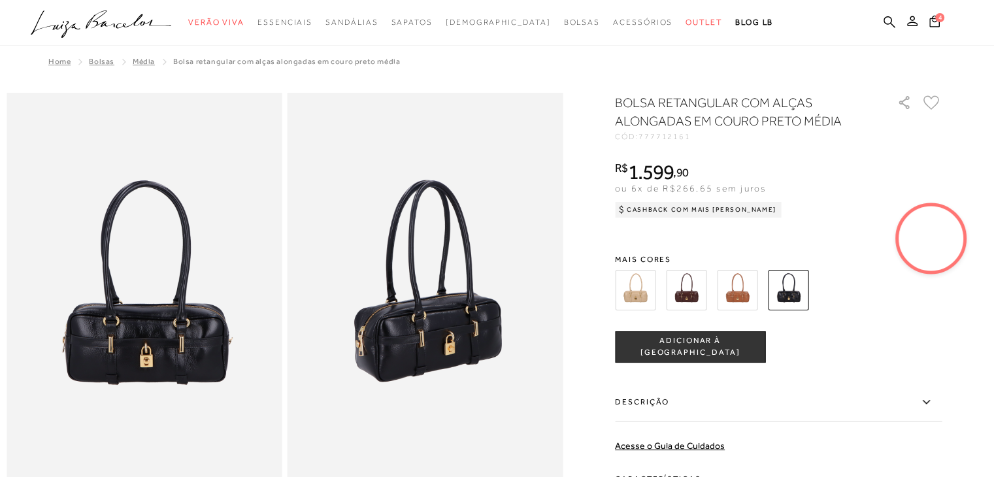
click at [681, 354] on button "ADICIONAR À [GEOGRAPHIC_DATA]" at bounding box center [690, 346] width 150 height 31
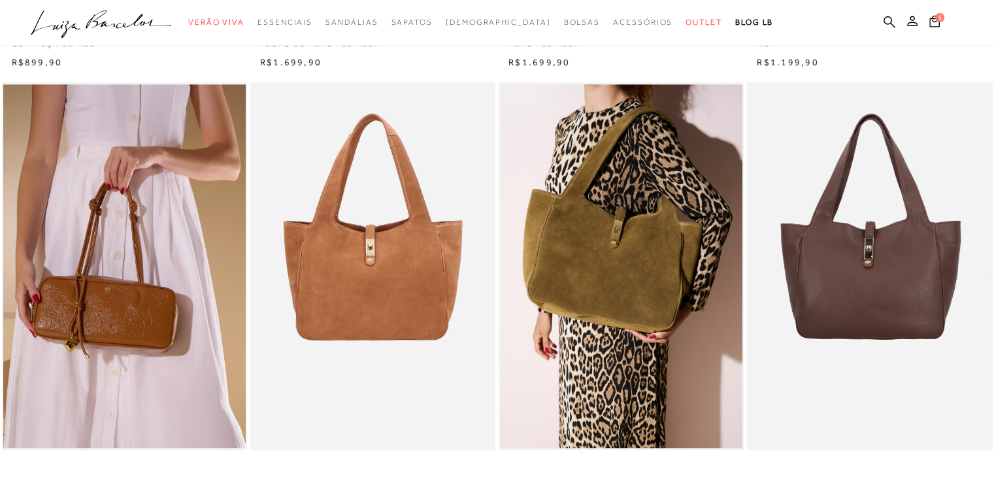
scroll to position [531, 0]
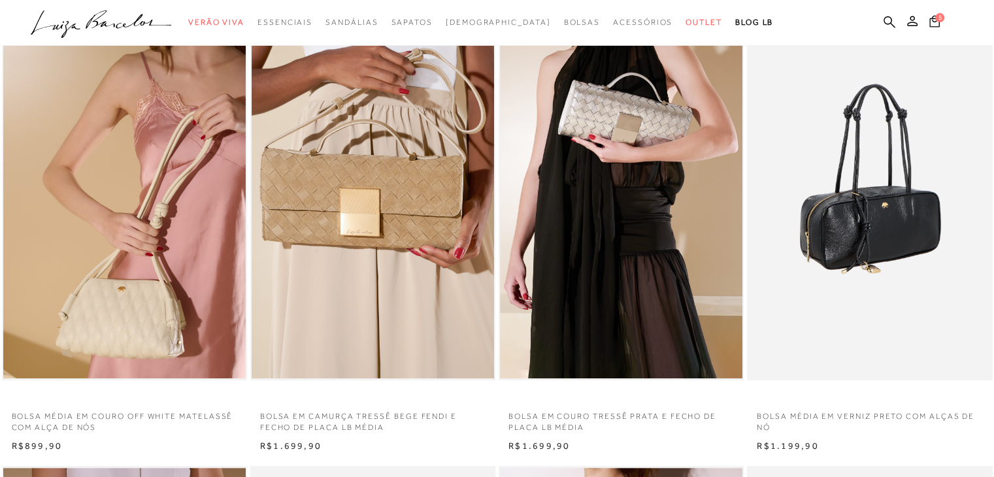
click at [867, 245] on img at bounding box center [870, 197] width 244 height 368
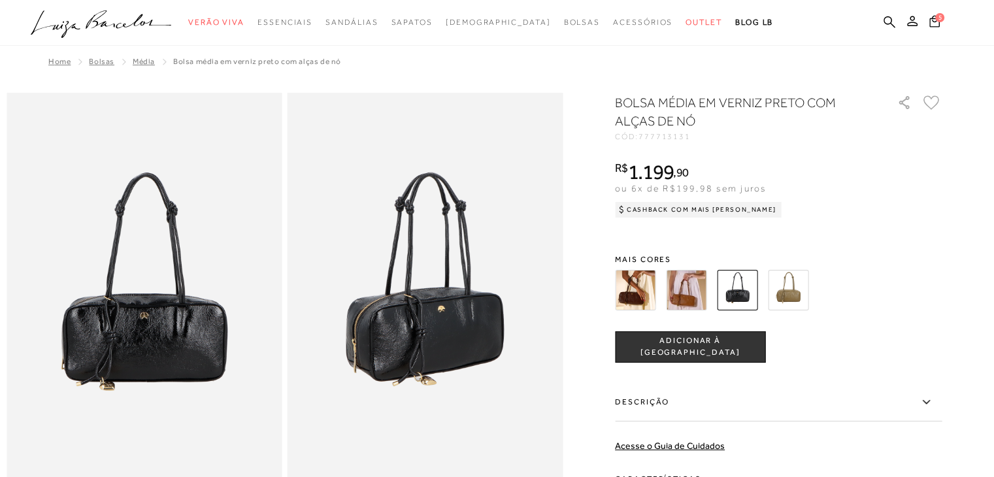
click at [793, 290] on img at bounding box center [788, 290] width 41 height 41
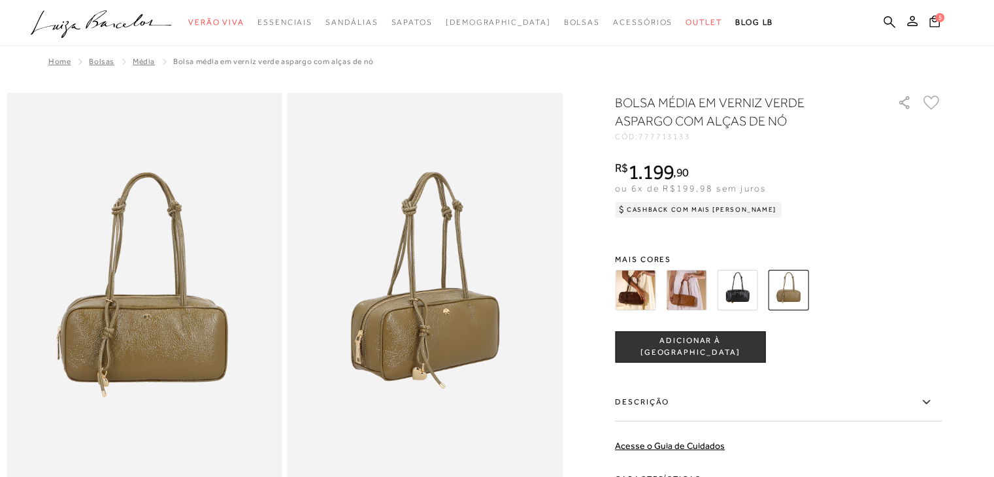
click at [647, 289] on img at bounding box center [635, 290] width 41 height 41
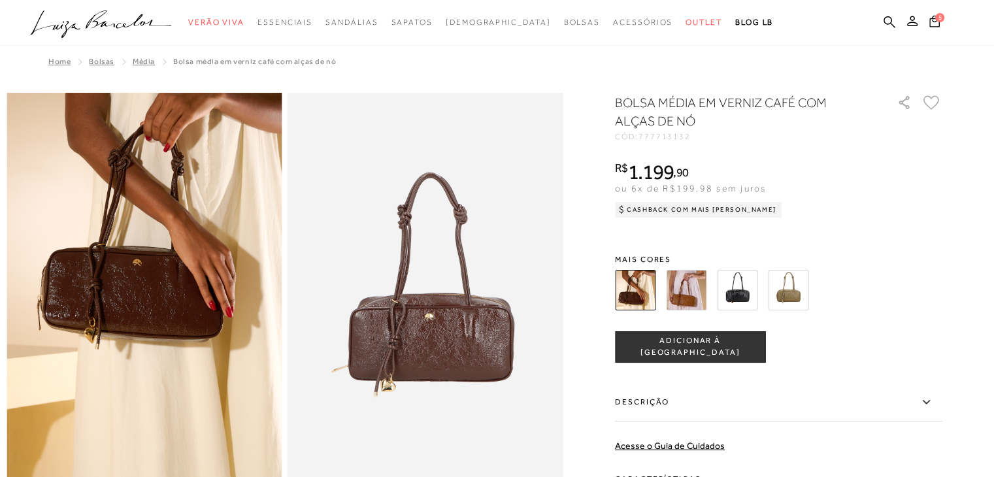
click at [747, 289] on img at bounding box center [737, 290] width 41 height 41
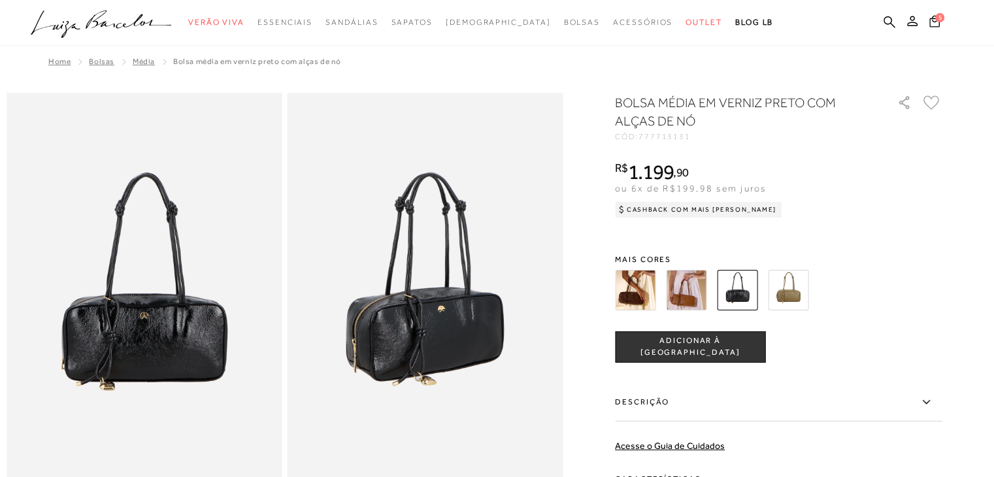
click at [682, 344] on span "ADICIONAR À [GEOGRAPHIC_DATA]" at bounding box center [689, 346] width 149 height 23
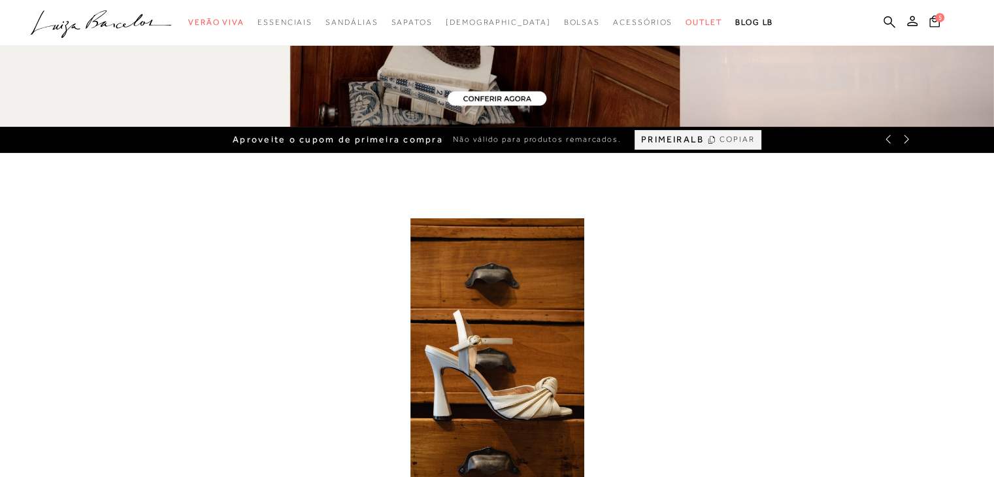
scroll to position [575, 0]
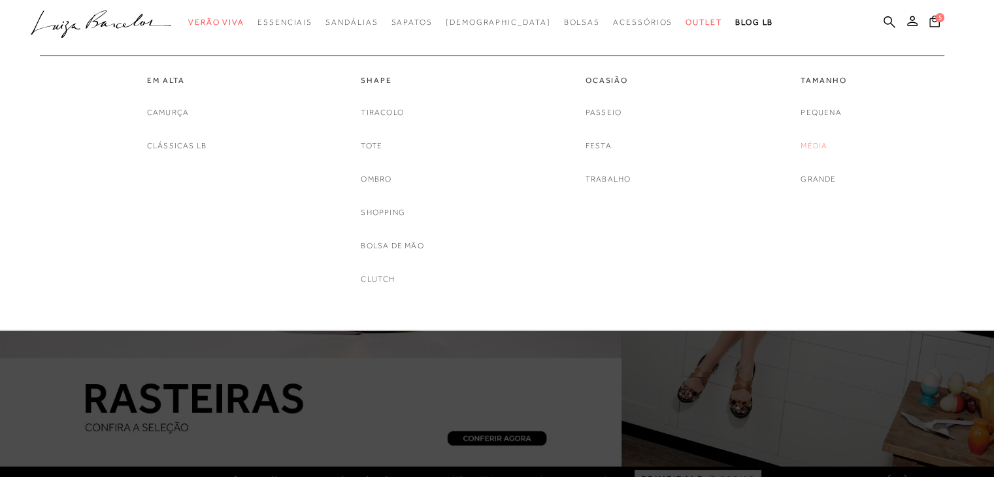
click at [810, 140] on link "Média" at bounding box center [813, 146] width 27 height 14
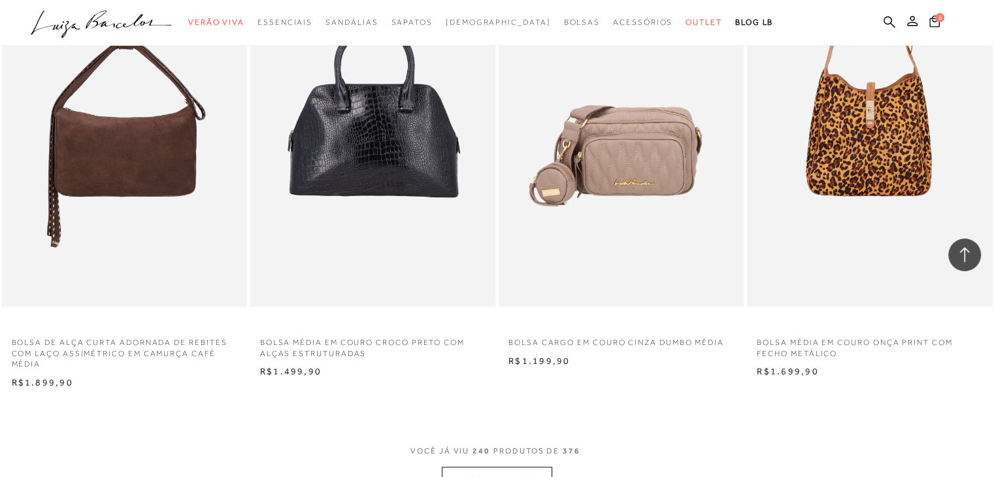
scroll to position [27189, 0]
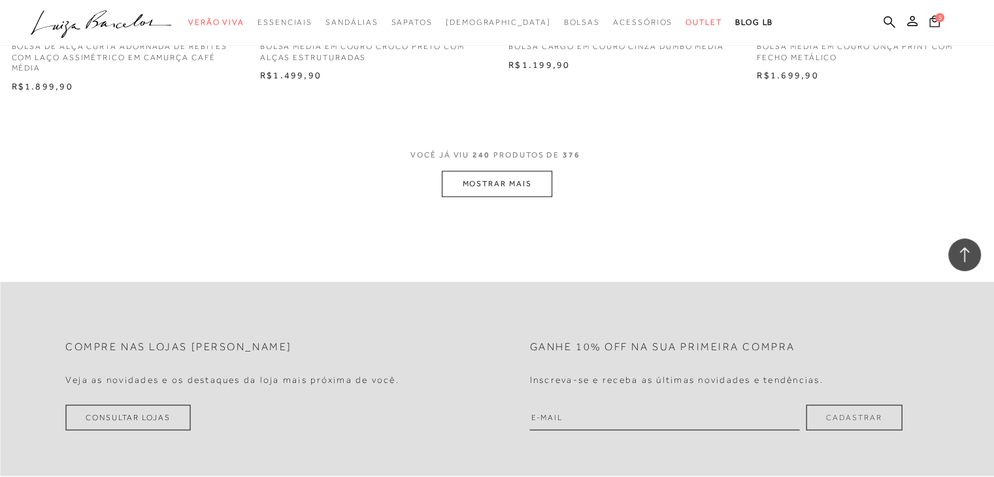
click at [503, 178] on button "MOSTRAR MAIS" at bounding box center [497, 183] width 110 height 25
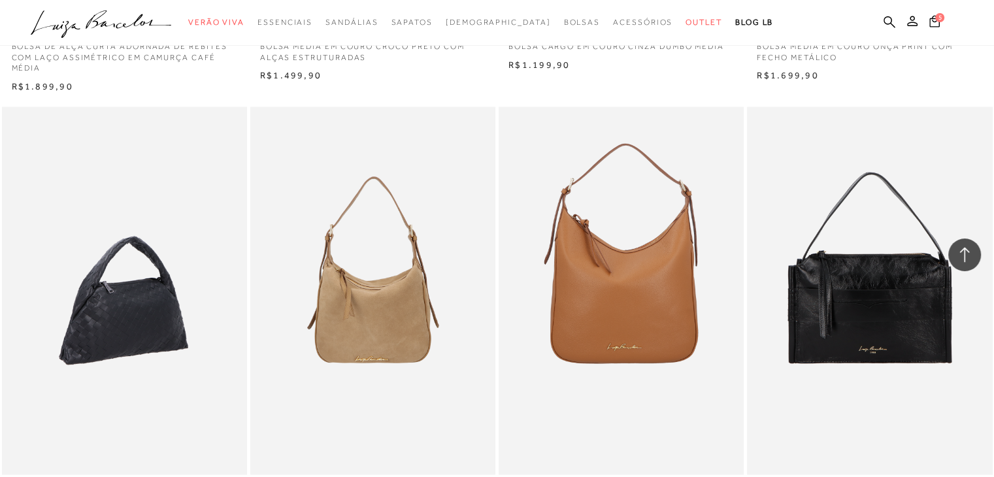
scroll to position [27320, 0]
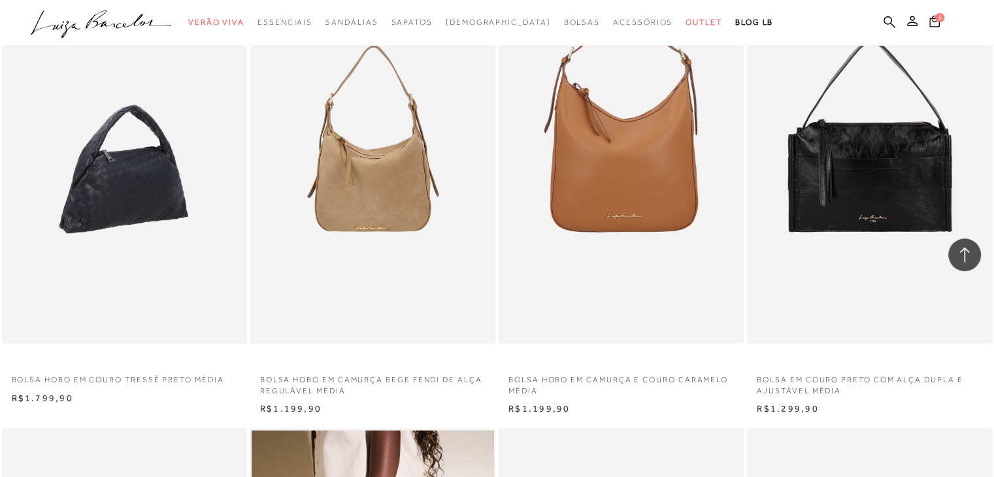
click at [140, 207] on img at bounding box center [125, 160] width 244 height 368
click at [143, 206] on img at bounding box center [125, 160] width 244 height 368
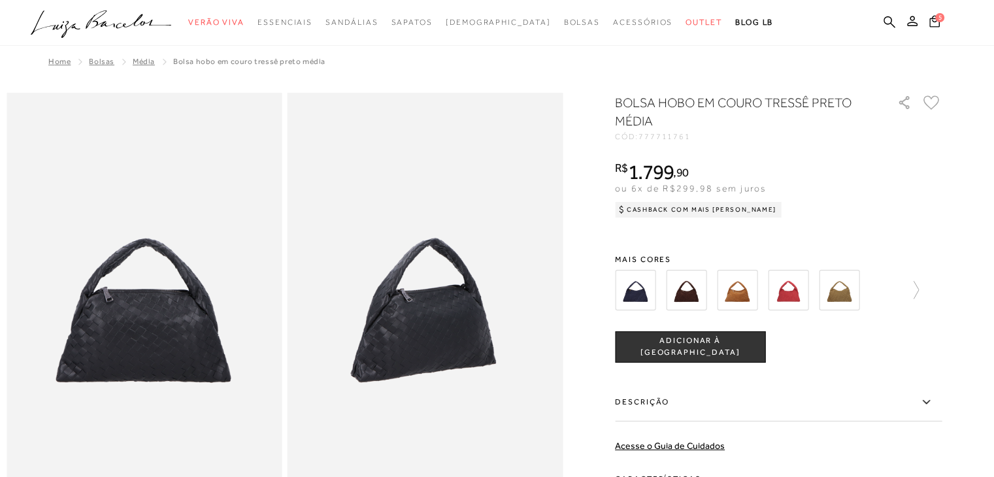
click at [688, 291] on img at bounding box center [686, 290] width 41 height 41
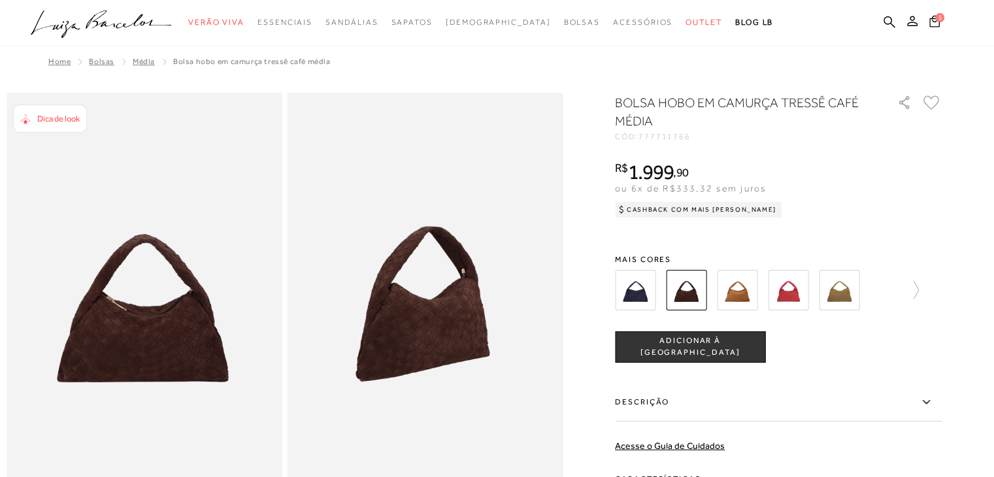
click at [633, 289] on img at bounding box center [635, 290] width 41 height 41
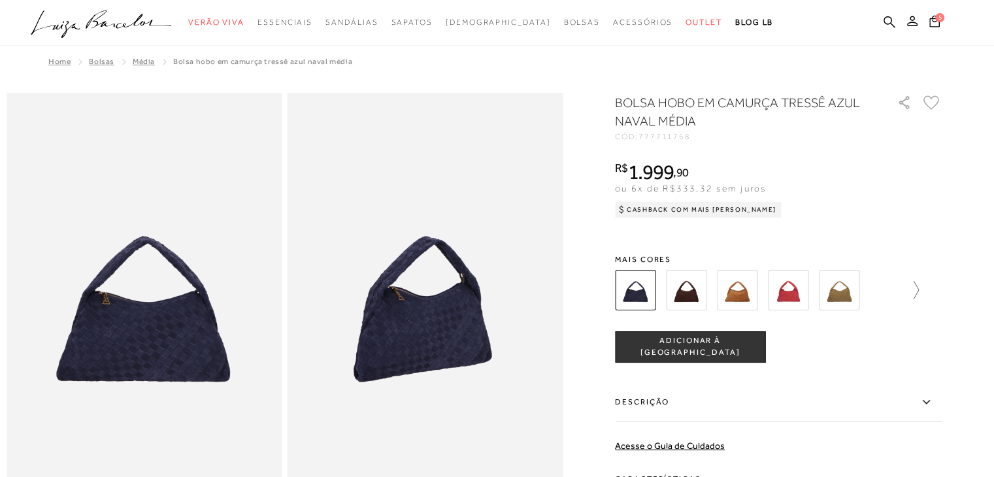
click at [919, 288] on icon at bounding box center [909, 290] width 18 height 18
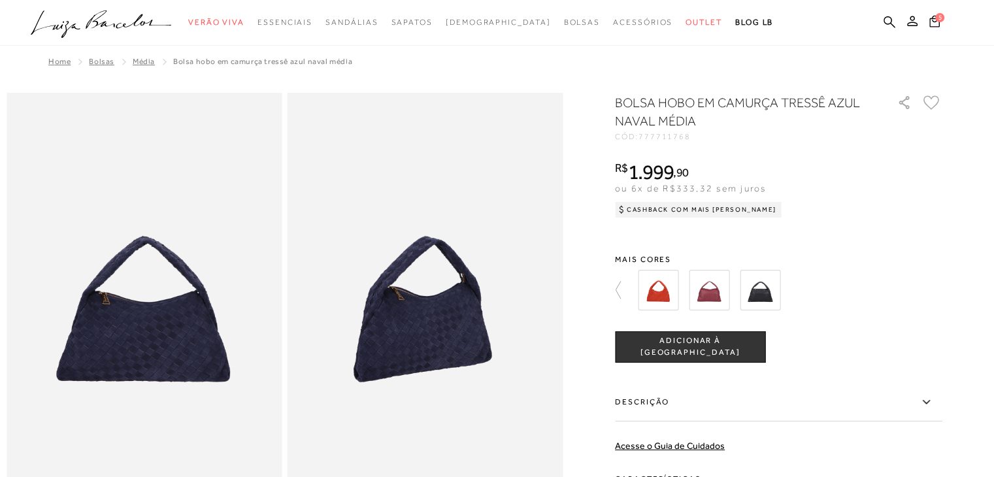
click at [768, 289] on img at bounding box center [760, 290] width 41 height 41
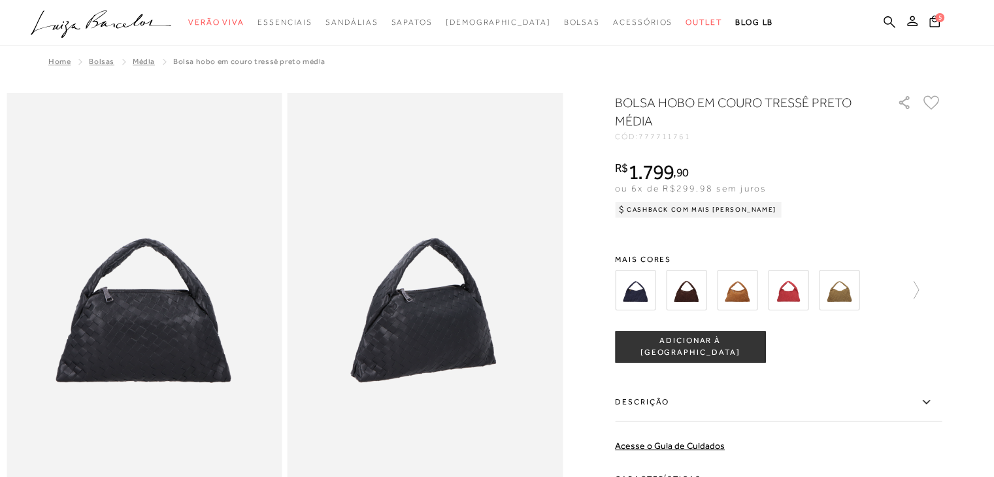
click at [696, 348] on span "ADICIONAR À [GEOGRAPHIC_DATA]" at bounding box center [689, 346] width 149 height 23
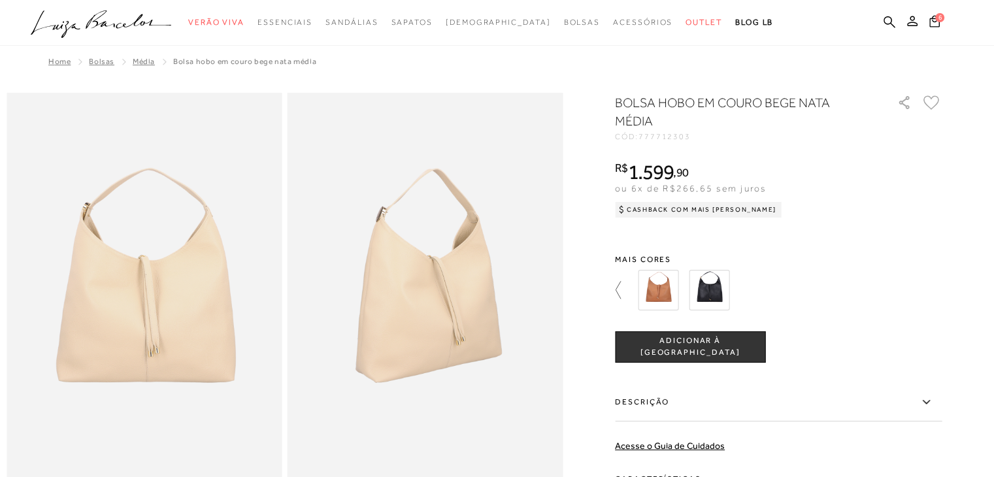
click at [621, 286] on icon at bounding box center [624, 290] width 18 height 18
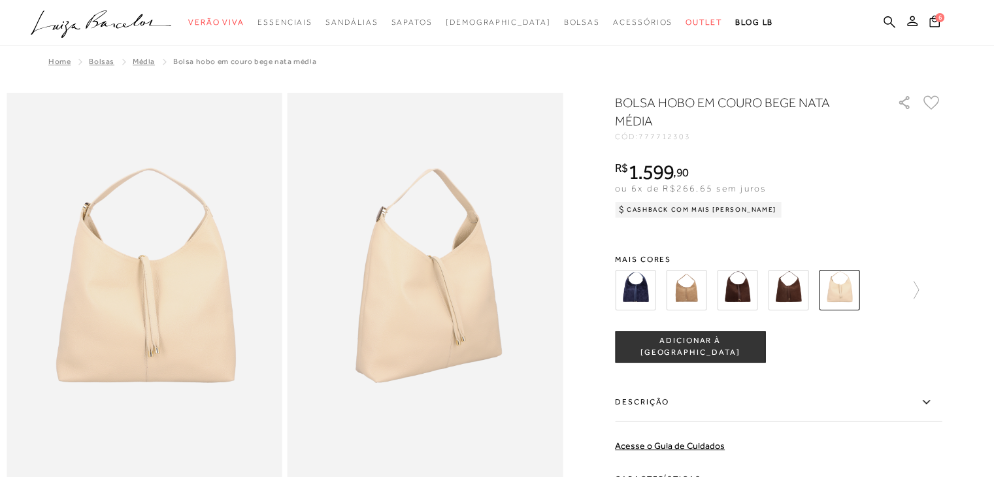
click at [742, 288] on img at bounding box center [737, 290] width 41 height 41
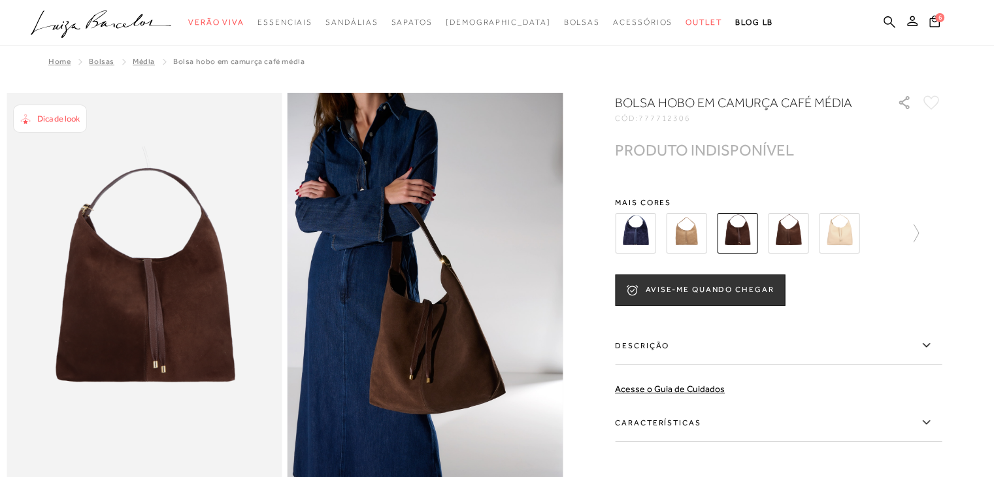
click at [794, 231] on img at bounding box center [788, 233] width 41 height 41
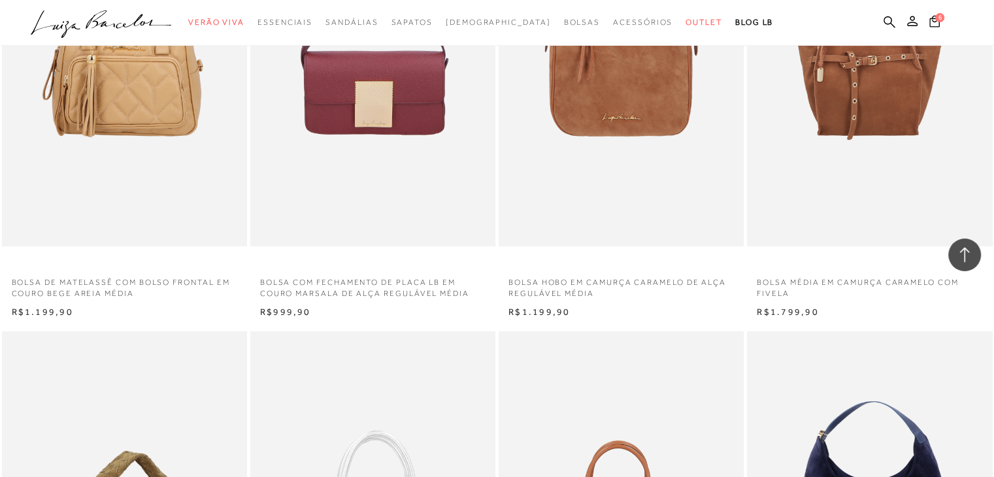
scroll to position [29873, 0]
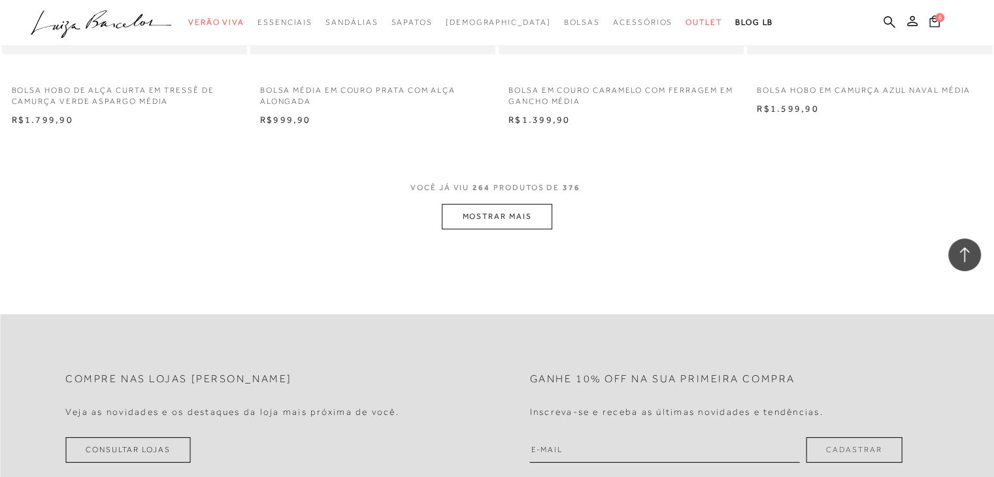
click at [525, 218] on button "MOSTRAR MAIS" at bounding box center [497, 216] width 110 height 25
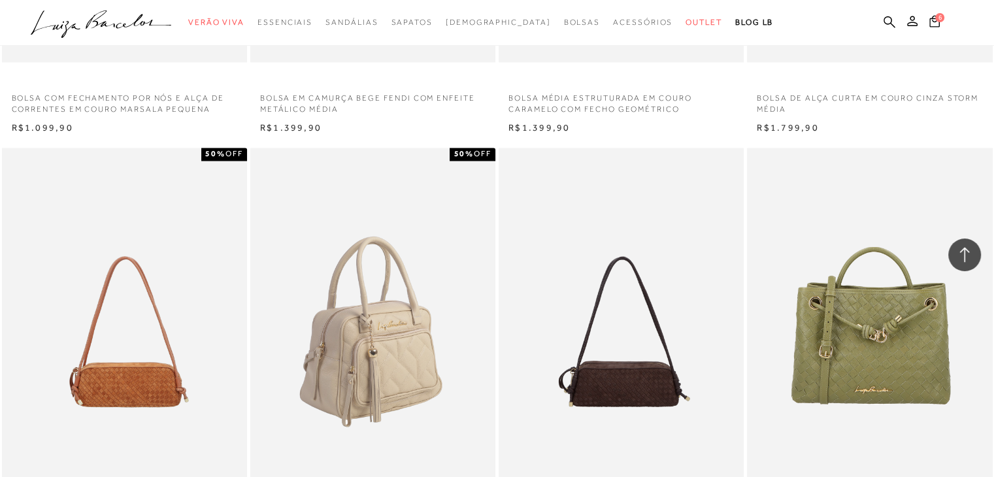
scroll to position [32077, 0]
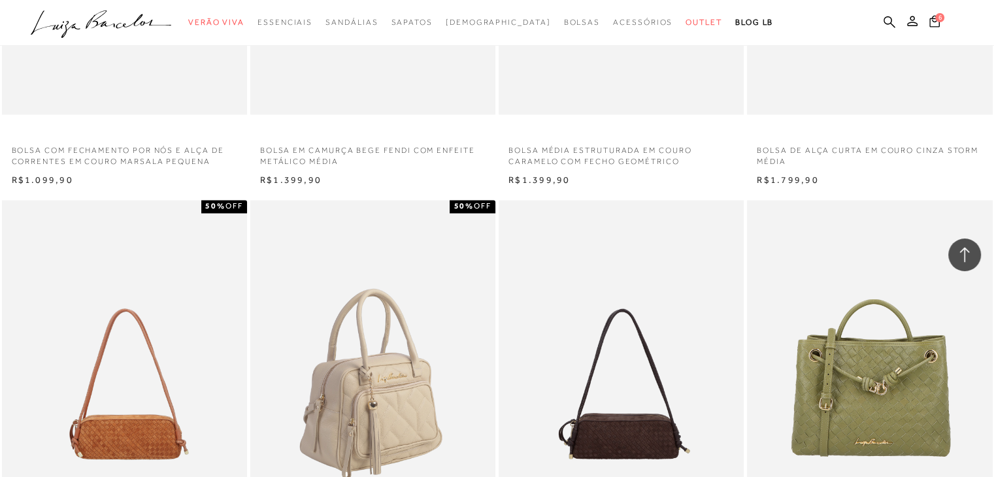
click at [372, 340] on img at bounding box center [374, 384] width 244 height 368
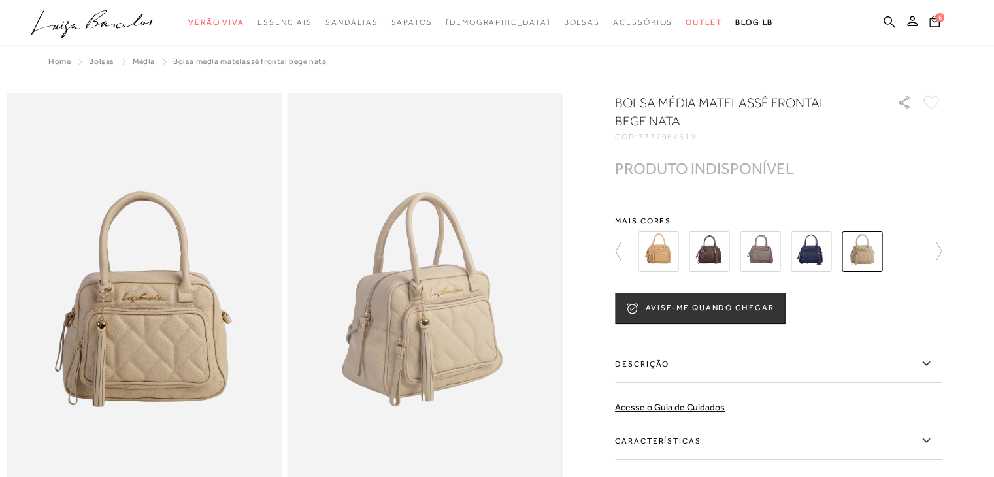
click at [714, 249] on img at bounding box center [709, 251] width 41 height 41
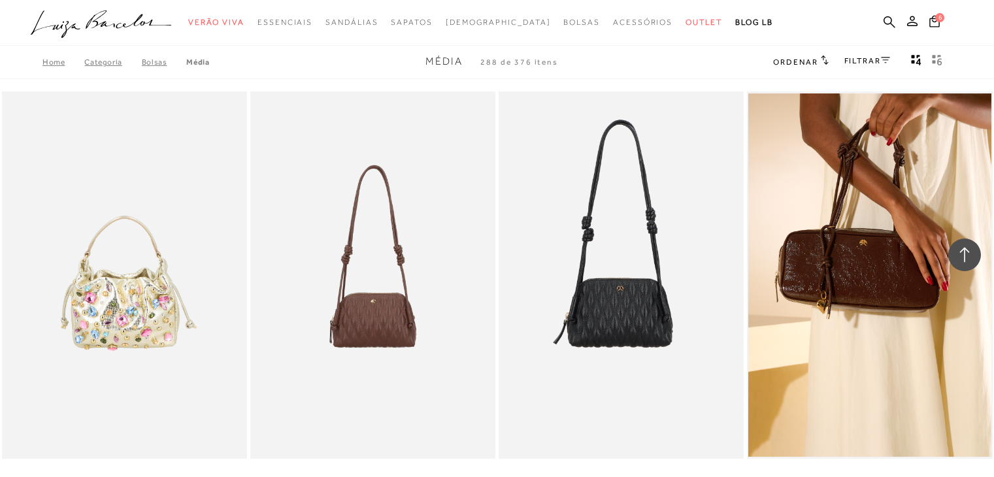
scroll to position [29994, 0]
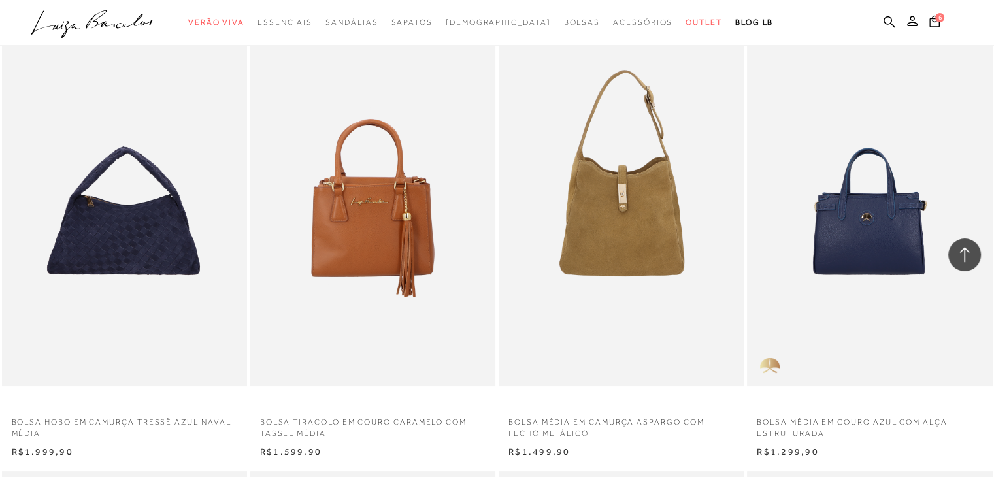
click at [629, 221] on img at bounding box center [622, 202] width 244 height 368
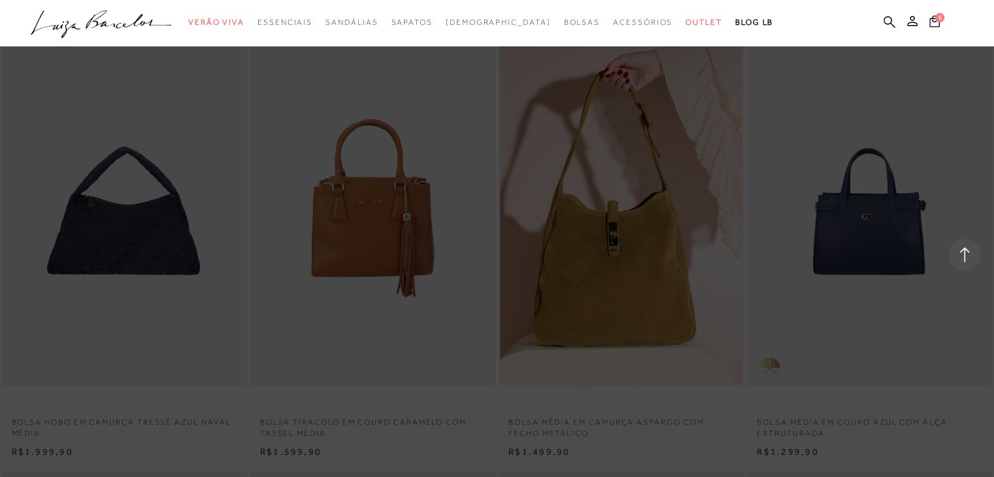
scroll to position [29994, 0]
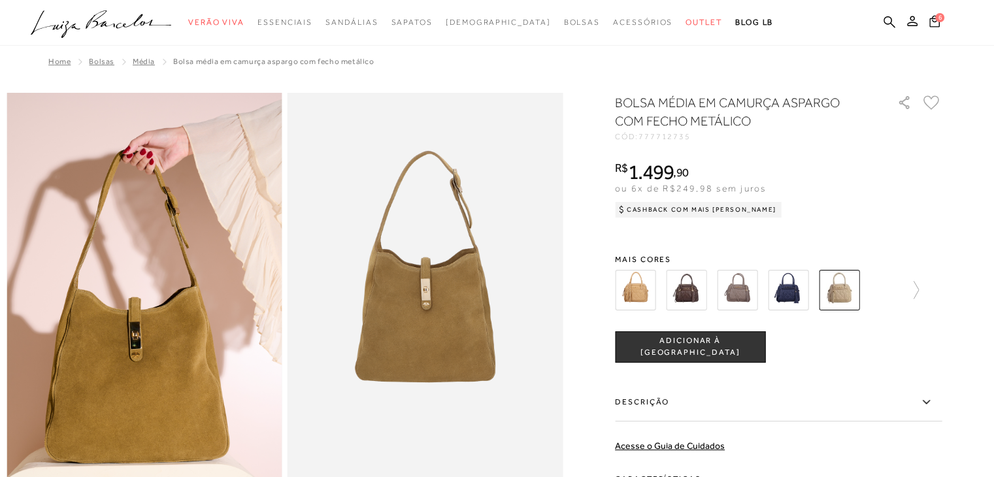
scroll to position [0, 0]
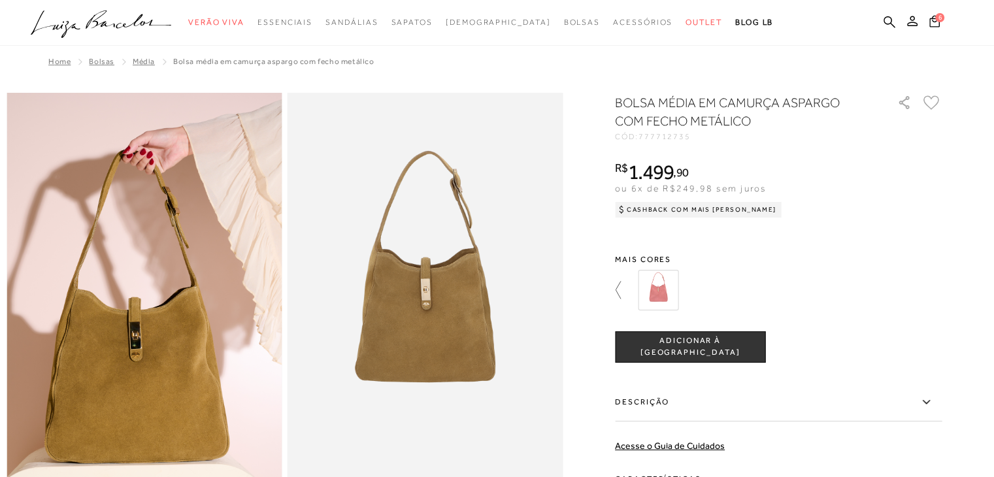
click at [620, 289] on icon at bounding box center [624, 290] width 18 height 18
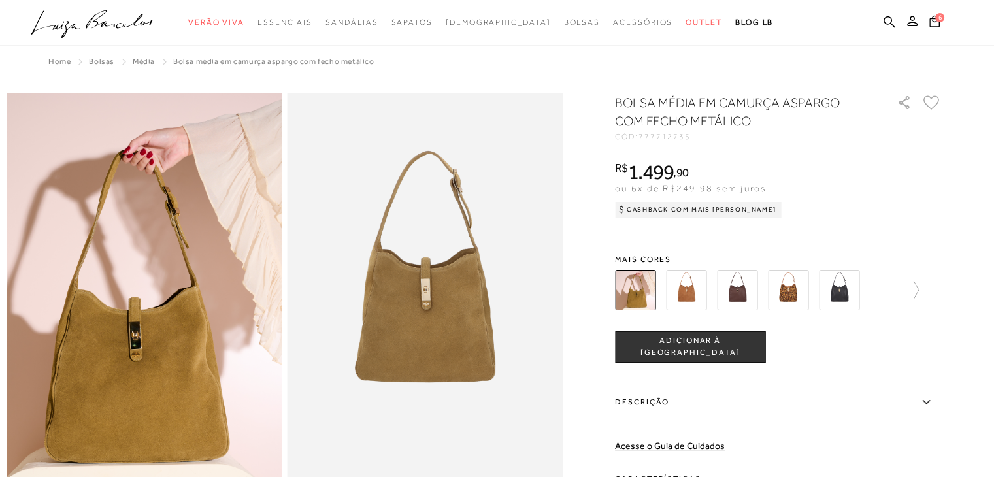
click at [691, 289] on img at bounding box center [686, 290] width 41 height 41
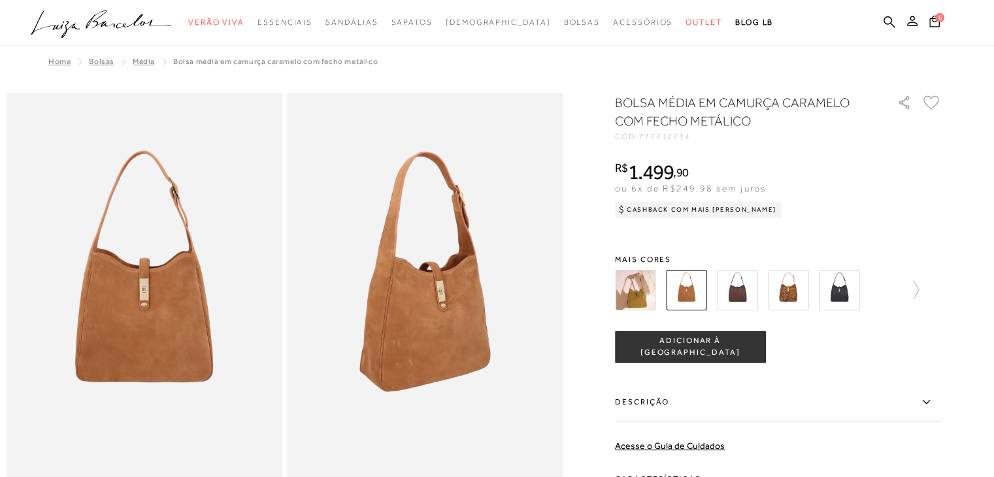
click at [749, 281] on img at bounding box center [737, 290] width 41 height 41
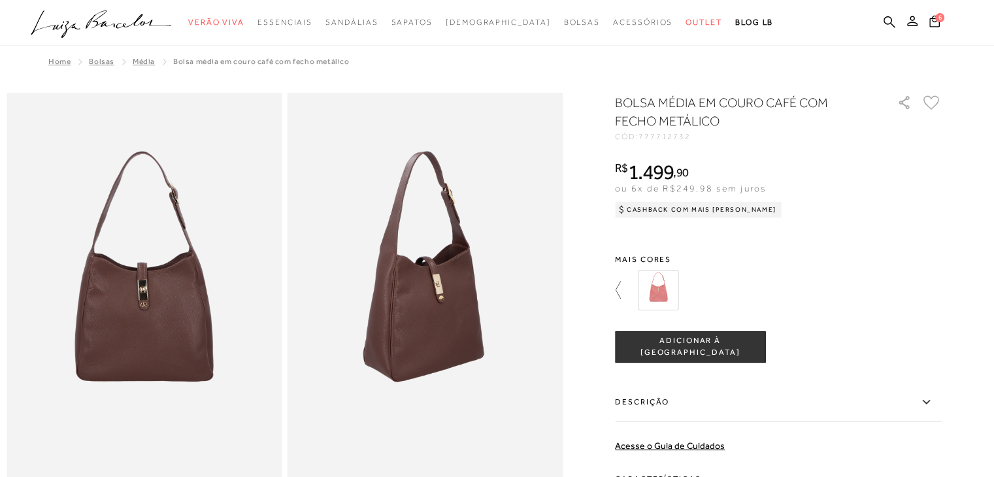
click at [624, 288] on icon at bounding box center [624, 290] width 18 height 18
